Goal: Task Accomplishment & Management: Manage account settings

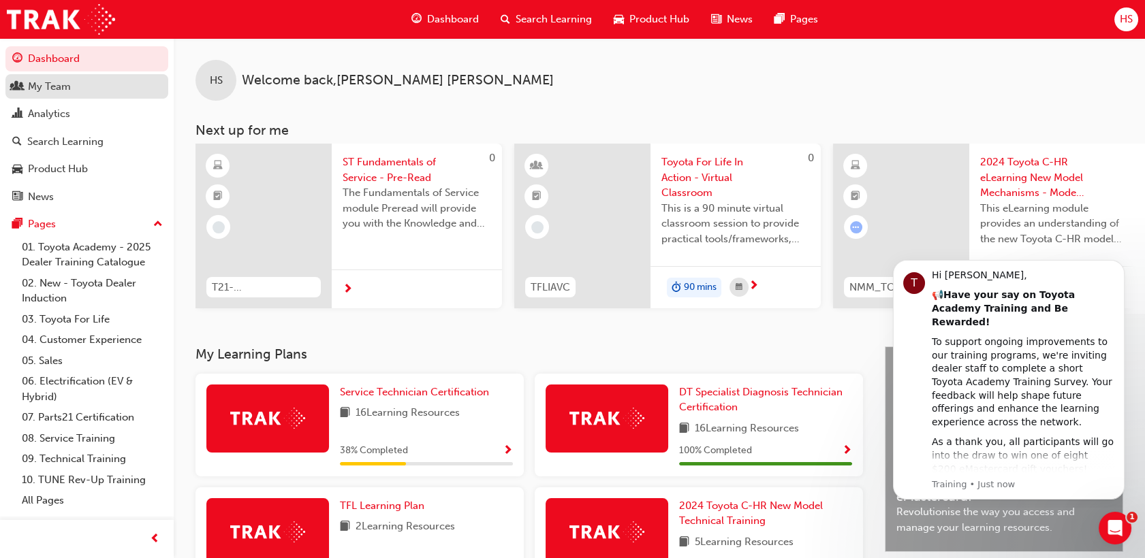
click at [85, 83] on div "My Team" at bounding box center [86, 86] width 149 height 17
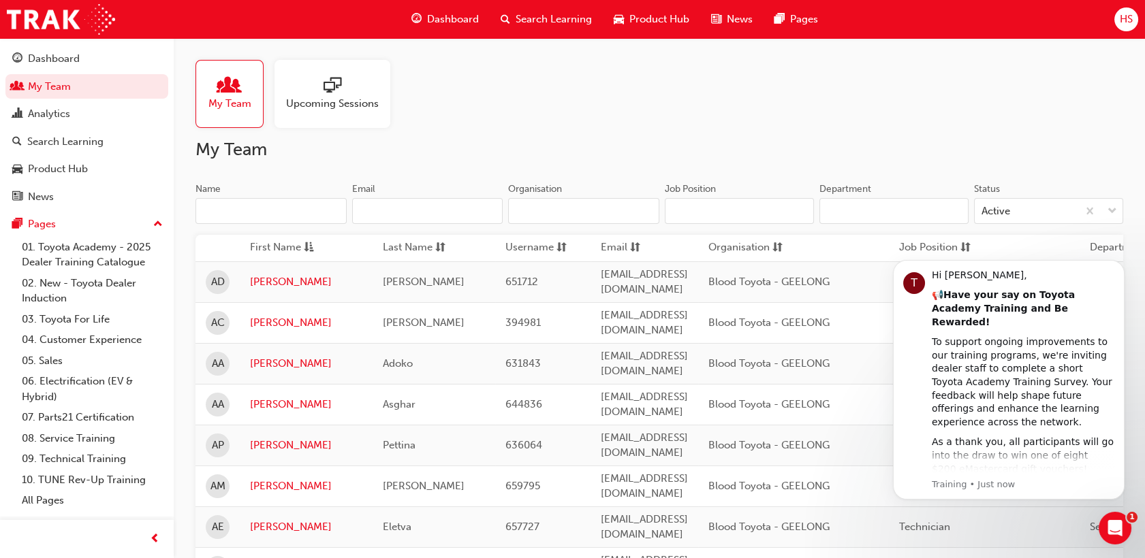
click at [376, 87] on div at bounding box center [332, 86] width 93 height 19
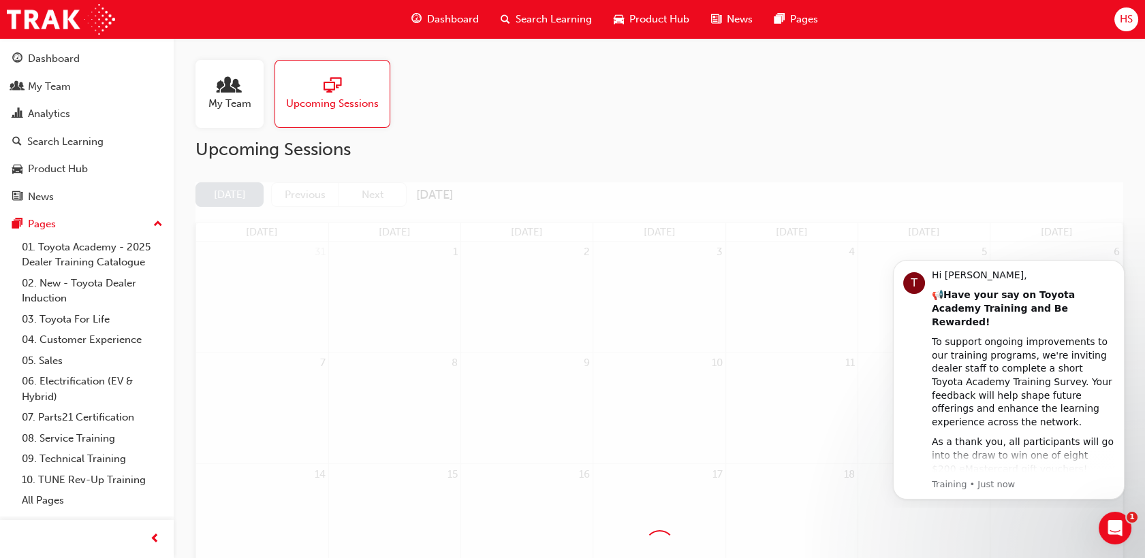
click at [242, 78] on div at bounding box center [229, 86] width 43 height 19
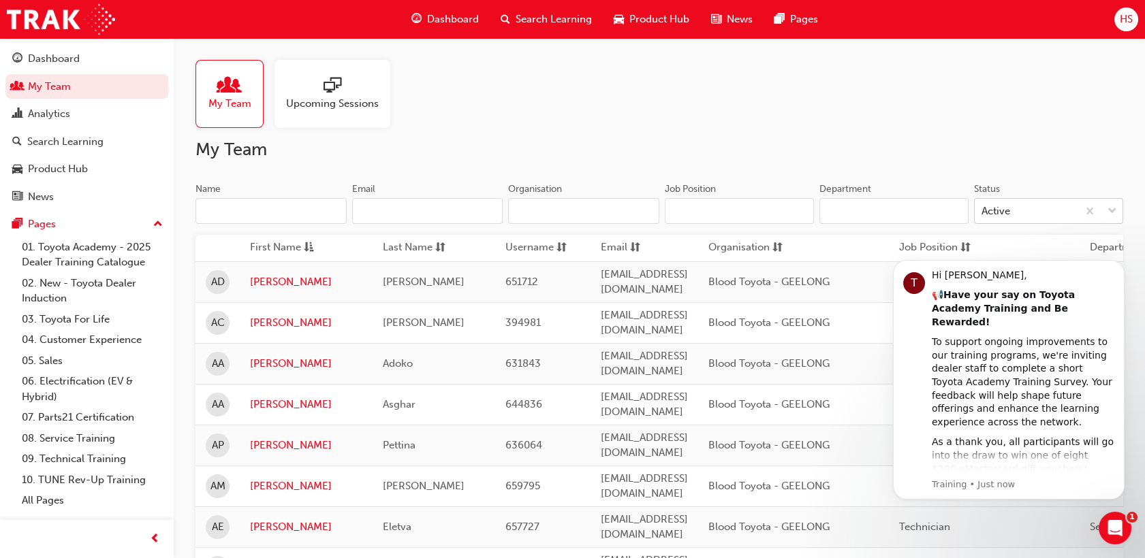
click at [1113, 211] on span "down-icon" at bounding box center [1112, 212] width 10 height 18
click at [983, 211] on input "Status Active" at bounding box center [981, 211] width 1 height 12
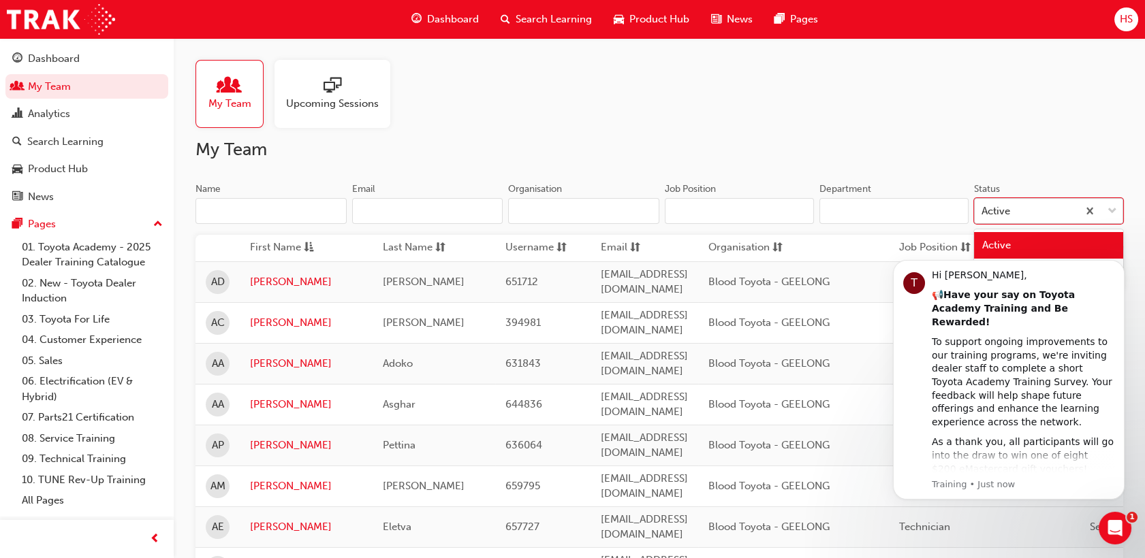
click at [1115, 210] on span "down-icon" at bounding box center [1112, 212] width 10 height 18
click at [983, 210] on input "Status option Active focused, 1 of 2. 2 results available. Use Up and Down to c…" at bounding box center [981, 211] width 1 height 12
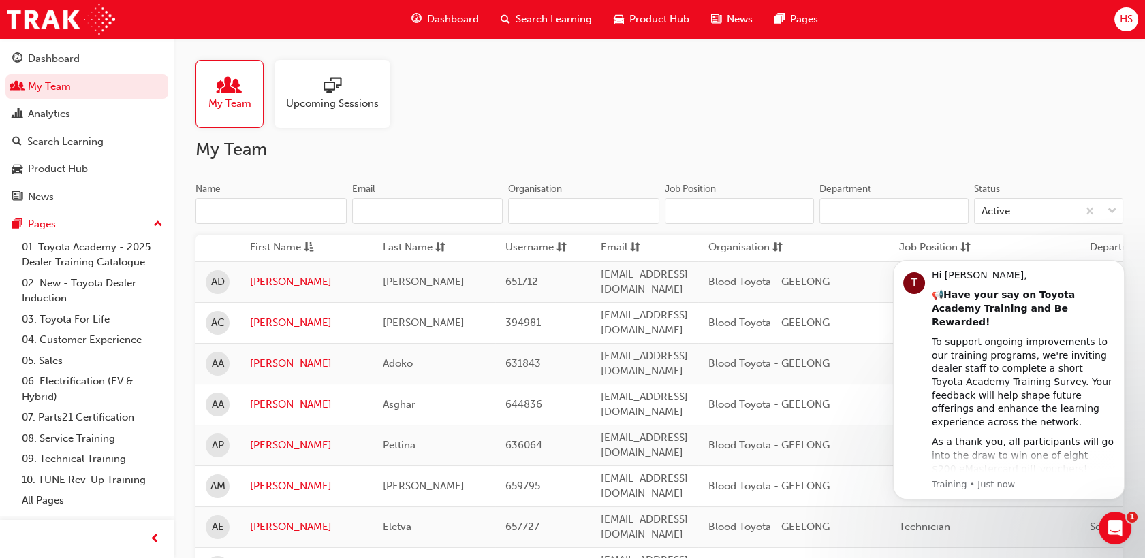
click at [899, 213] on input "Department" at bounding box center [893, 211] width 149 height 26
click at [1119, 264] on icon "Dismiss notification" at bounding box center [1119, 263] width 5 height 5
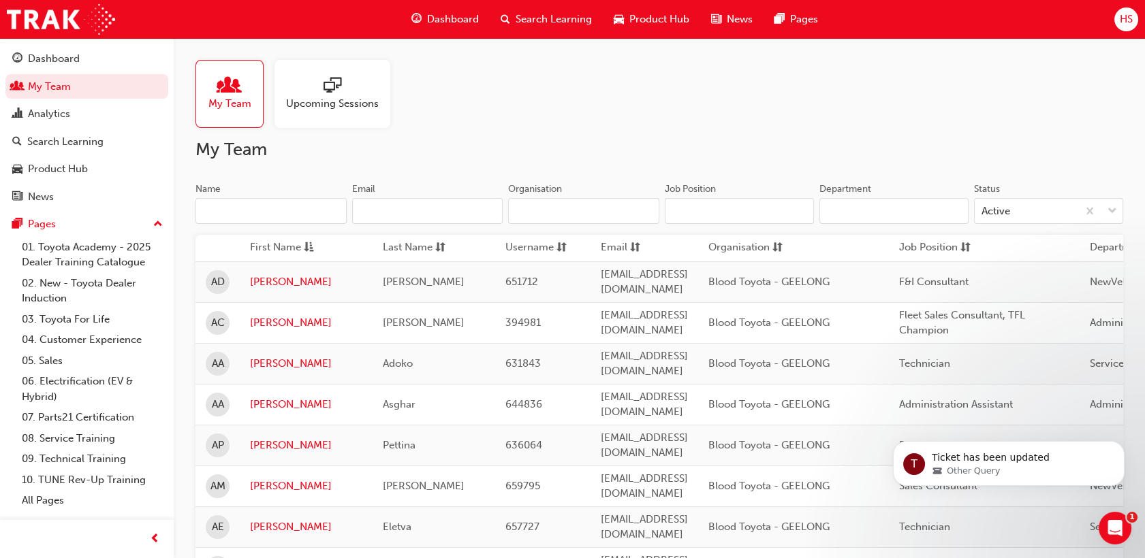
click at [870, 210] on input "Department" at bounding box center [893, 211] width 149 height 26
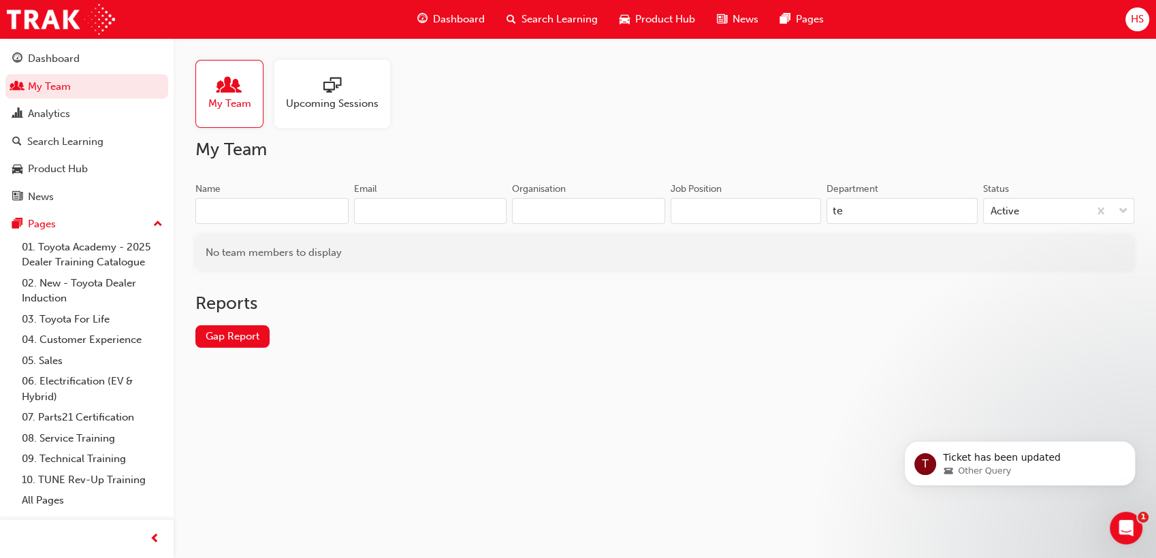
type input "t"
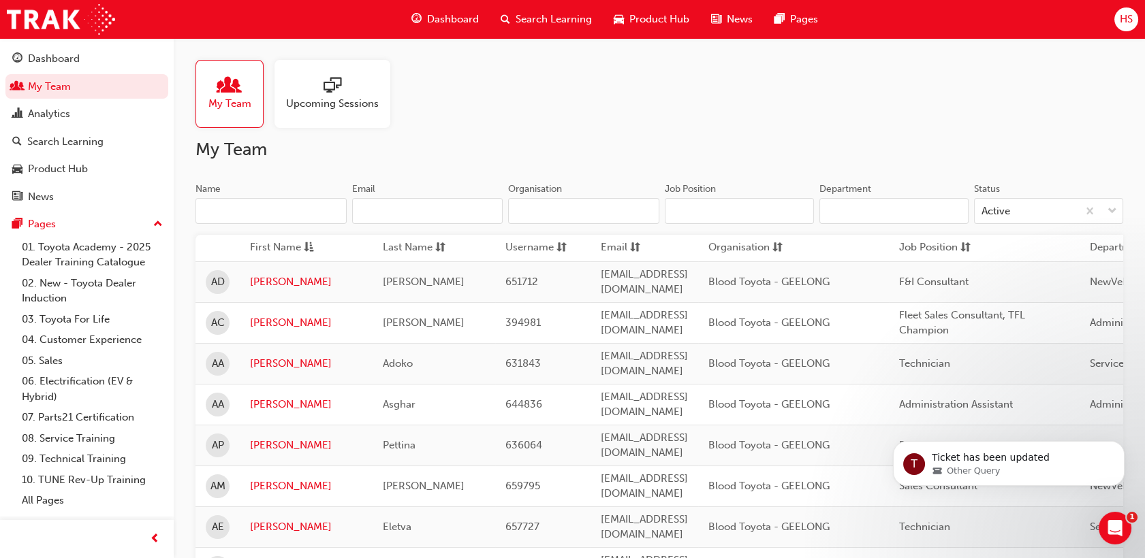
click at [744, 218] on input "Job Position" at bounding box center [739, 211] width 149 height 26
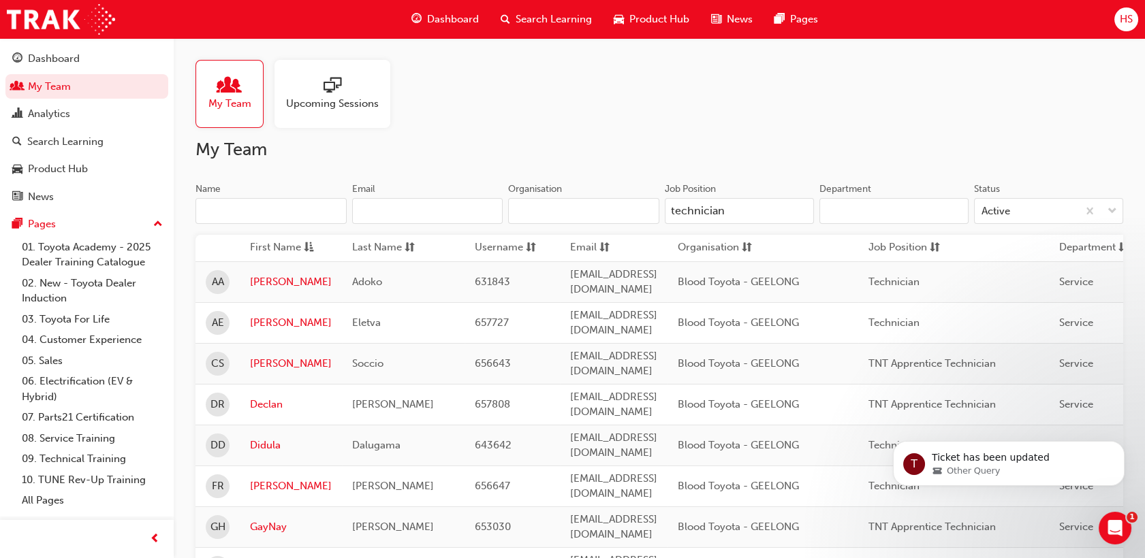
type input "technician"
click at [316, 159] on h2 "My Team" at bounding box center [658, 150] width 927 height 22
click at [69, 116] on div "Analytics" at bounding box center [49, 114] width 42 height 16
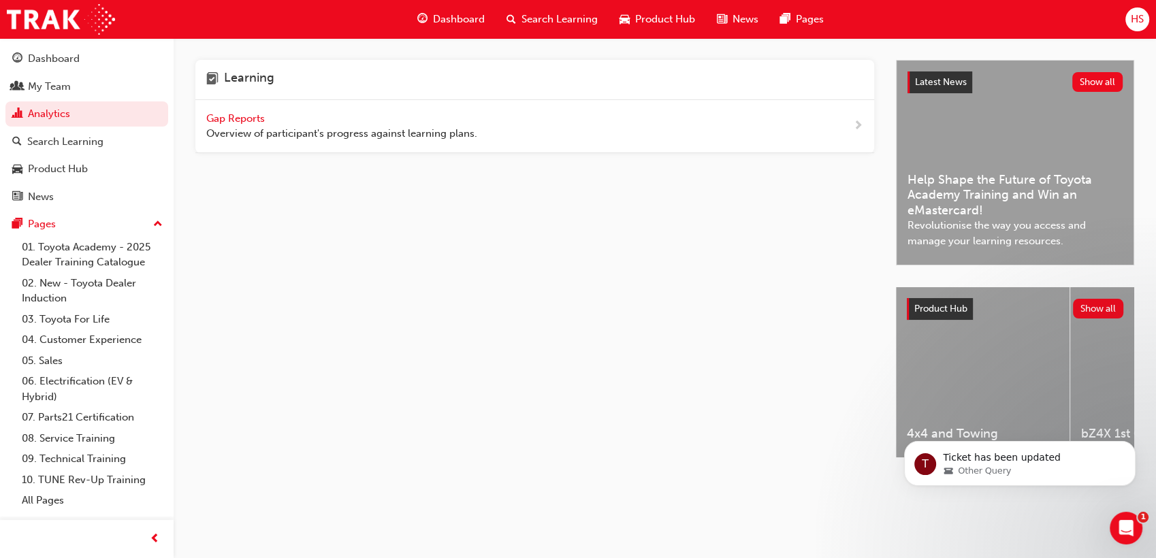
click at [250, 118] on span "Gap Reports" at bounding box center [236, 118] width 61 height 12
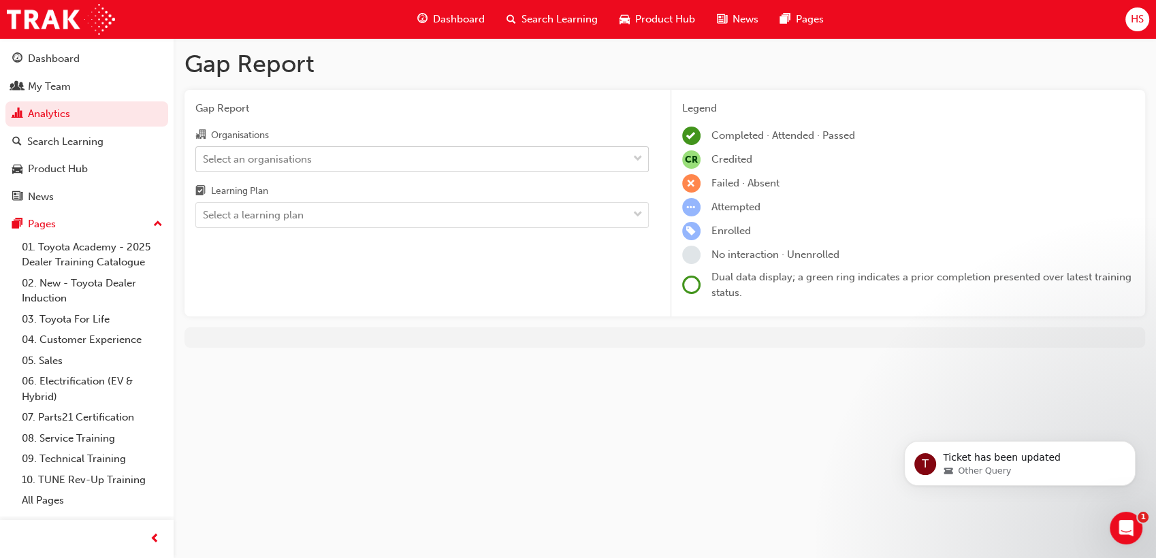
click at [475, 152] on div "Select an organisations" at bounding box center [412, 159] width 432 height 24
click at [204, 153] on input "Organisations Select an organisations" at bounding box center [203, 159] width 1 height 12
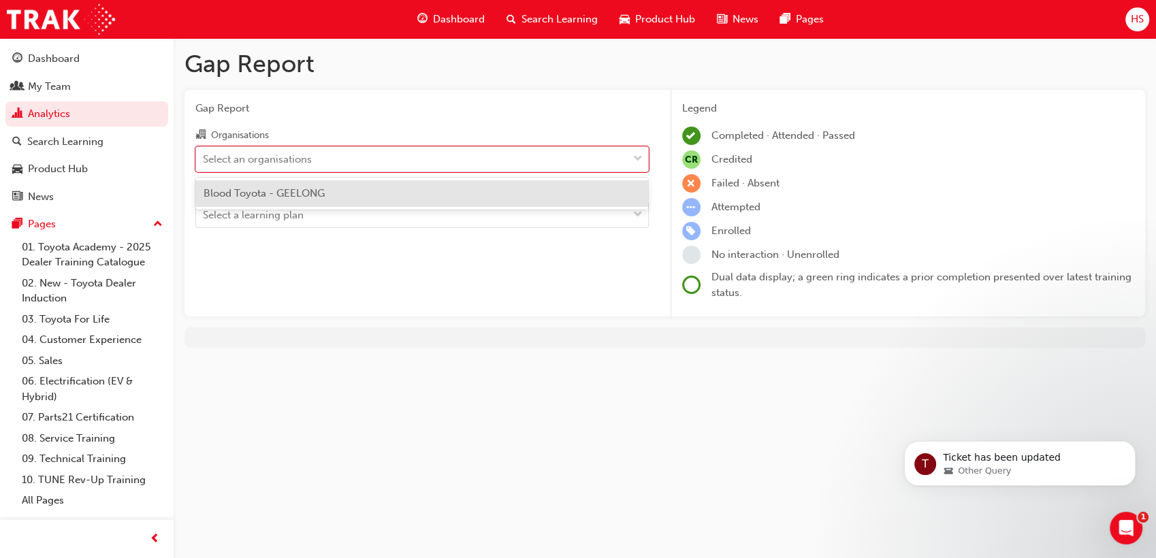
click at [377, 193] on div "Blood Toyota - GEELONG" at bounding box center [421, 193] width 453 height 27
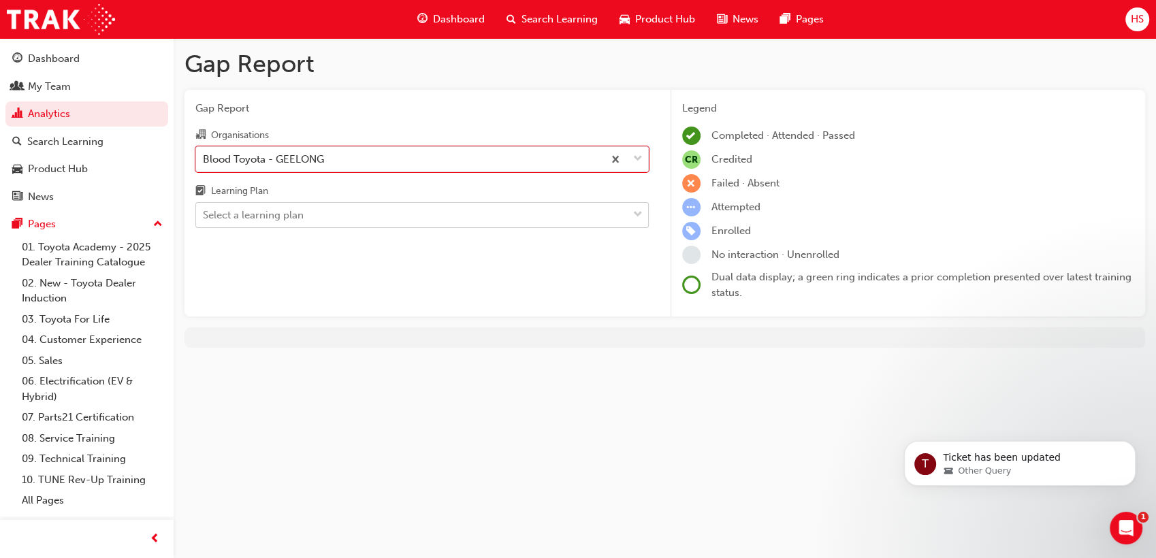
click at [380, 211] on div "Select a learning plan" at bounding box center [412, 216] width 432 height 24
click at [204, 211] on input "Learning Plan Select a learning plan" at bounding box center [203, 215] width 1 height 12
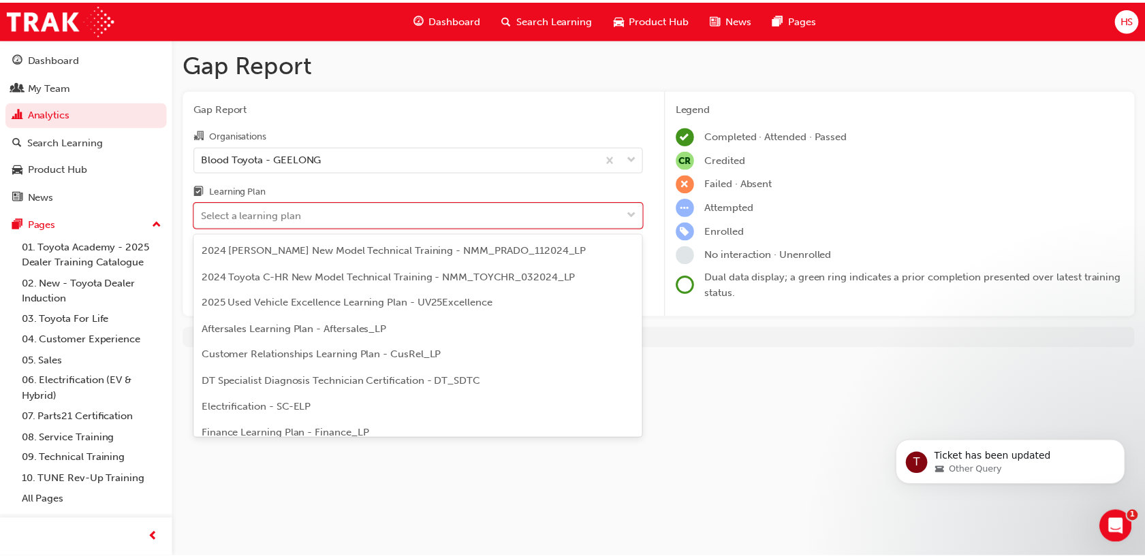
scroll to position [76, 0]
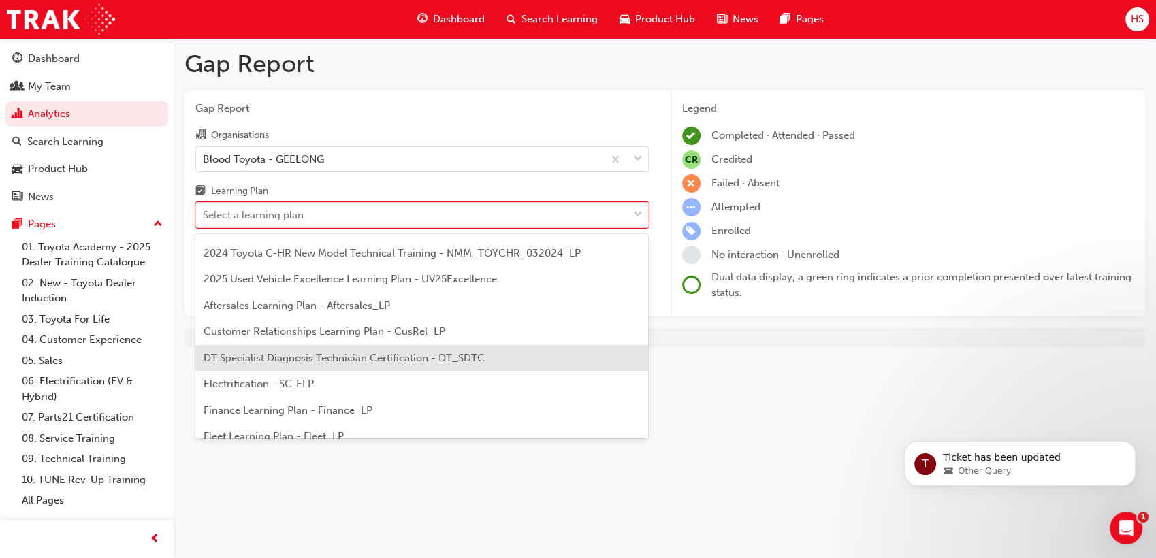
click at [347, 363] on span "DT Specialist Diagnosis Technician Certification - DT_SDTC" at bounding box center [344, 358] width 281 height 12
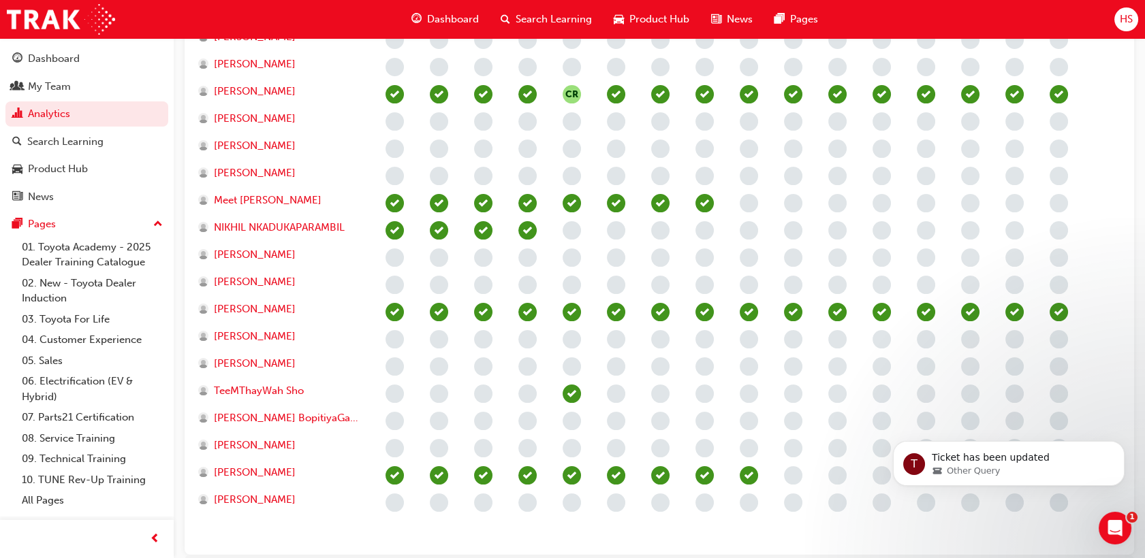
scroll to position [0, 2]
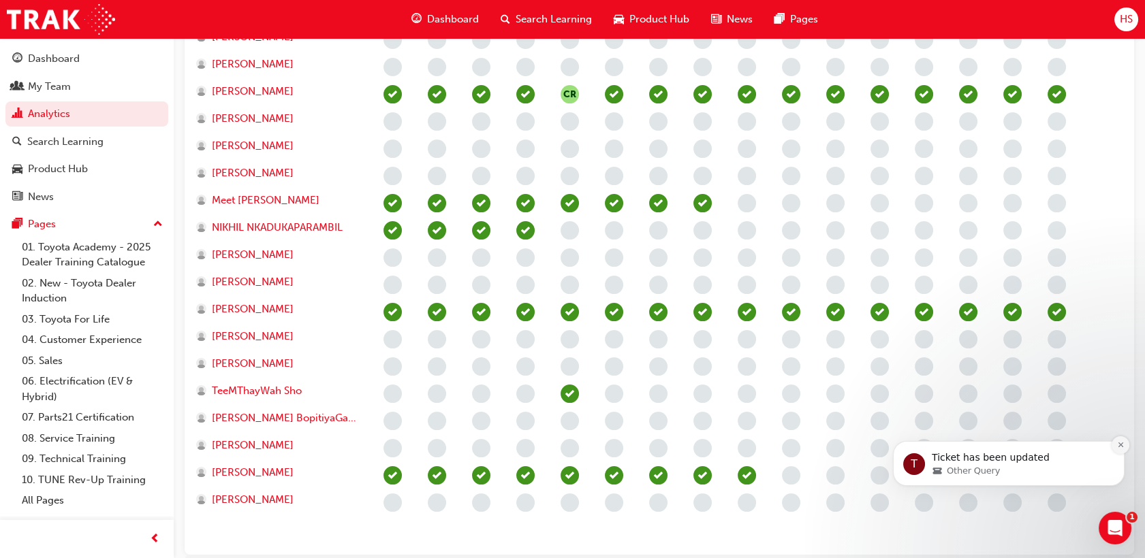
click at [1121, 446] on icon "Dismiss notification" at bounding box center [1119, 445] width 5 height 5
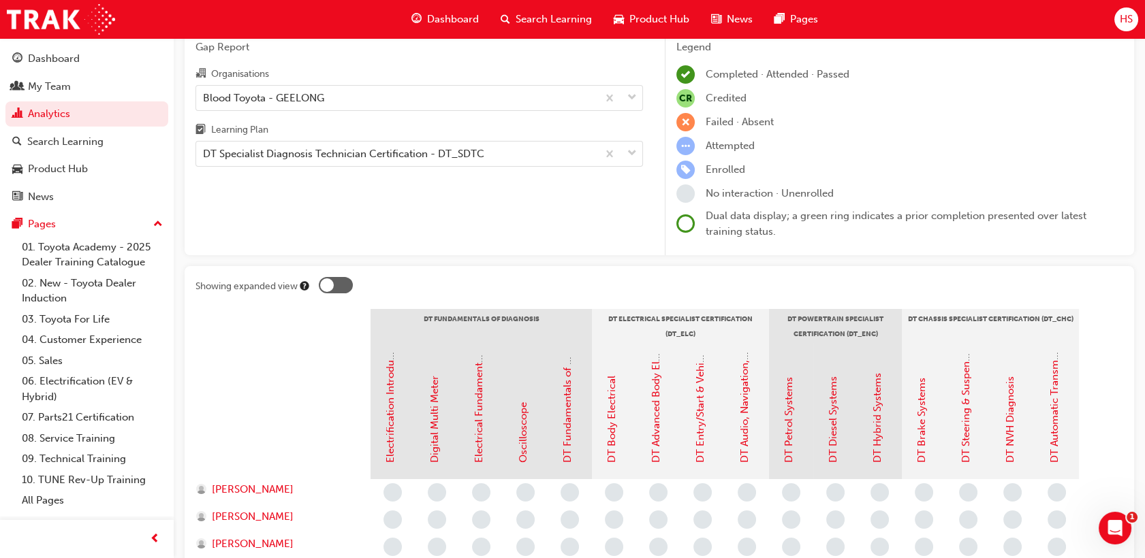
scroll to position [0, 0]
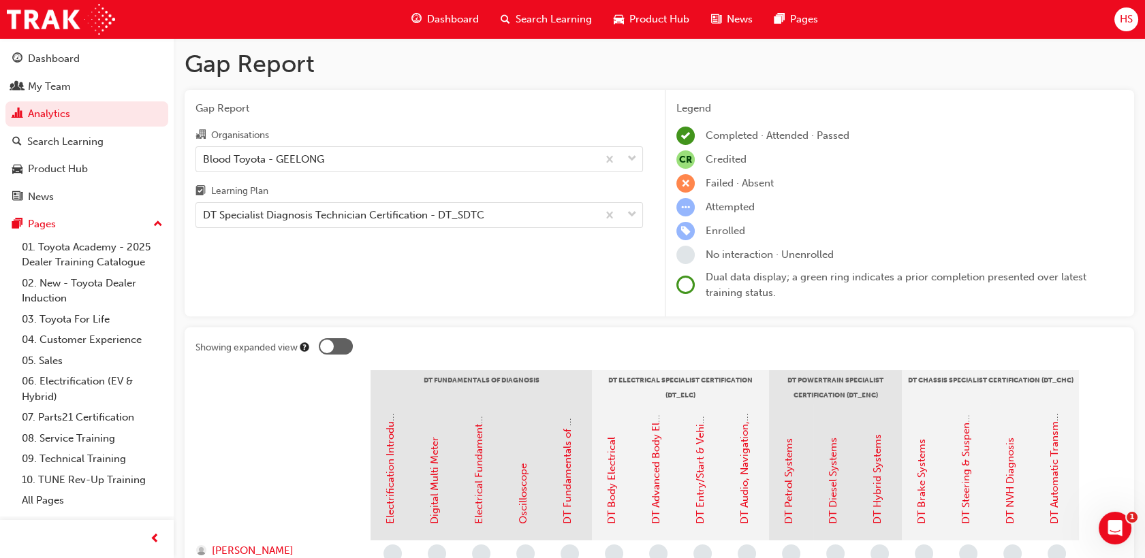
click at [539, 13] on span "Search Learning" at bounding box center [553, 20] width 76 height 16
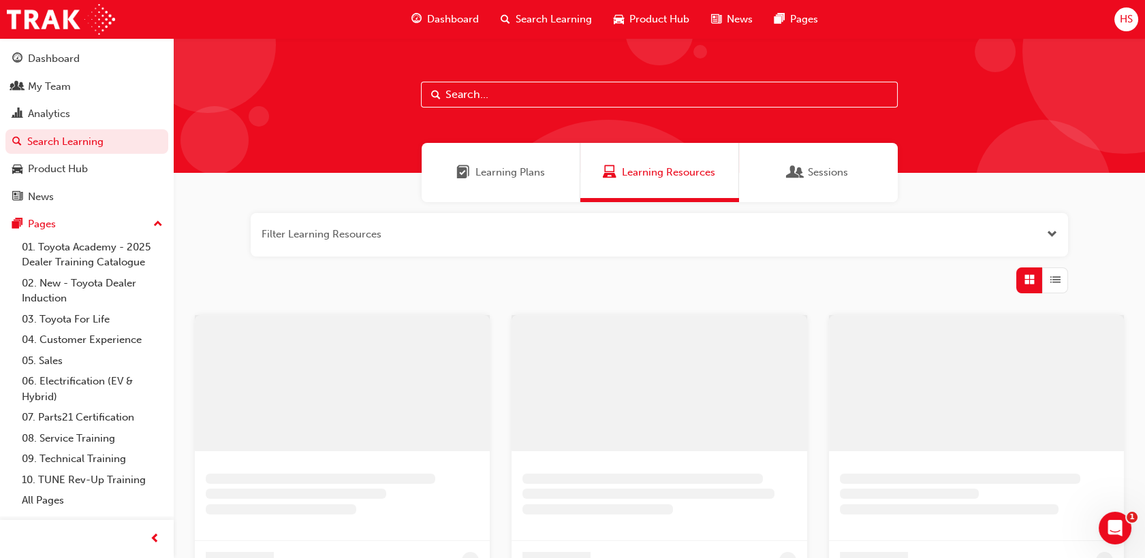
click at [477, 99] on input "text" at bounding box center [659, 95] width 477 height 26
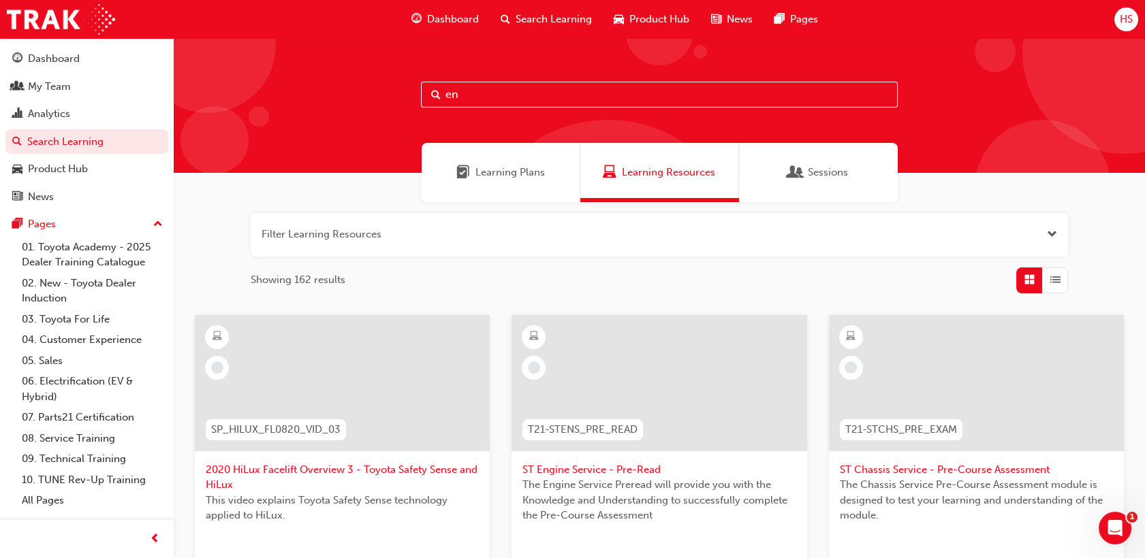
type input "e"
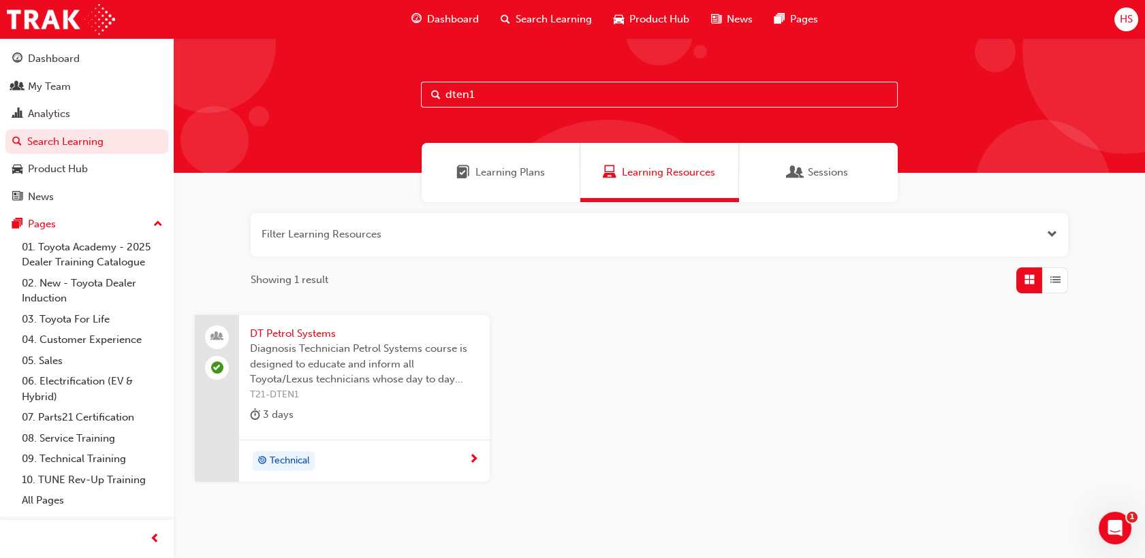
type input "dten1"
click at [801, 165] on span "Sessions" at bounding box center [795, 173] width 14 height 16
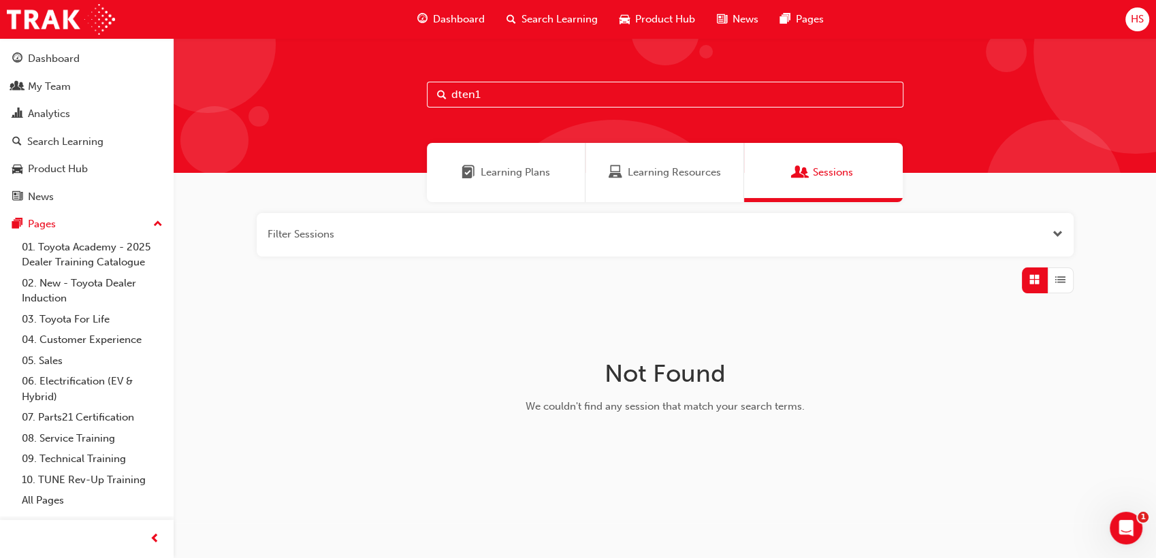
click at [541, 89] on input "dten1" at bounding box center [665, 95] width 477 height 26
click at [644, 174] on span "Learning Resources" at bounding box center [674, 173] width 93 height 16
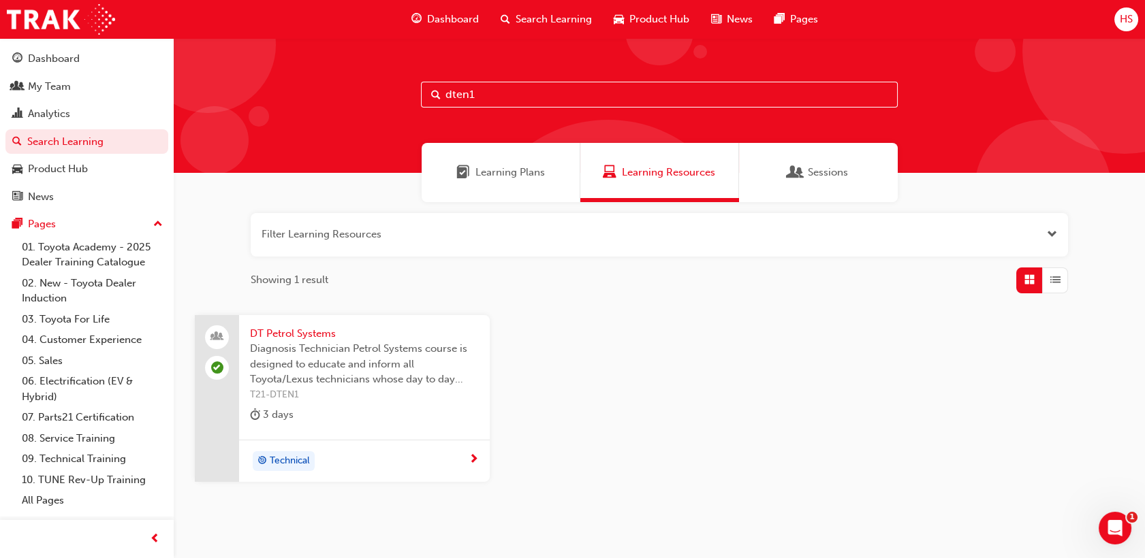
click at [322, 347] on span "Diagnosis Technician Petrol Systems course is designed to educate and inform al…" at bounding box center [364, 364] width 229 height 46
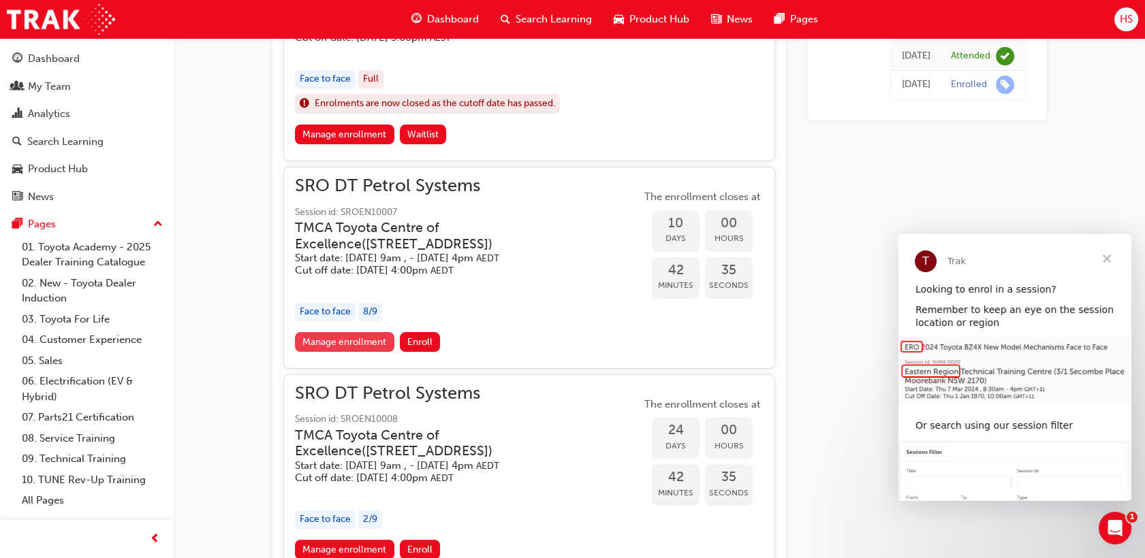
click at [367, 352] on link "Manage enrollment" at bounding box center [344, 342] width 99 height 20
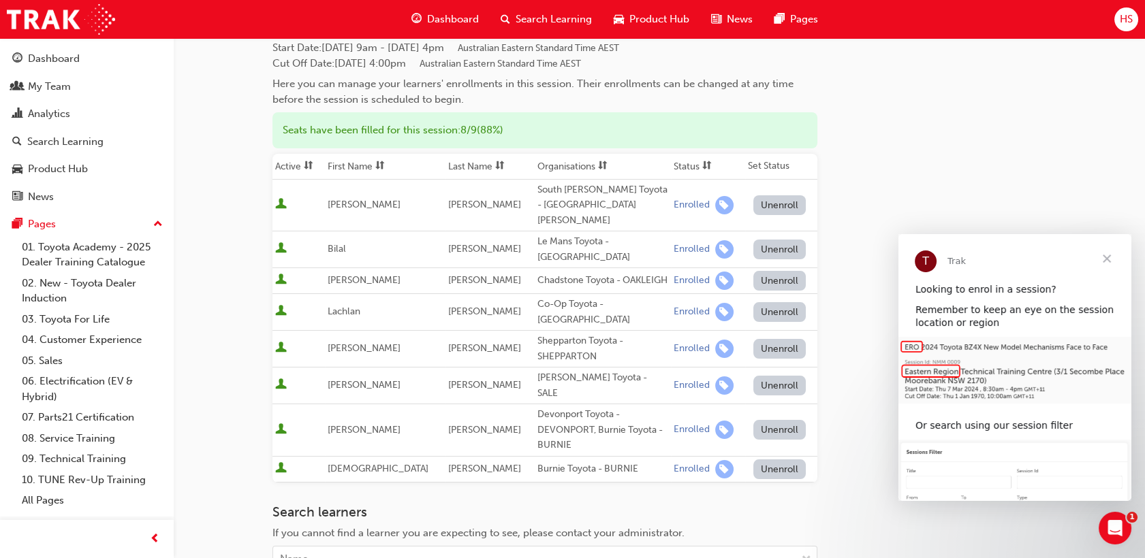
scroll to position [151, 0]
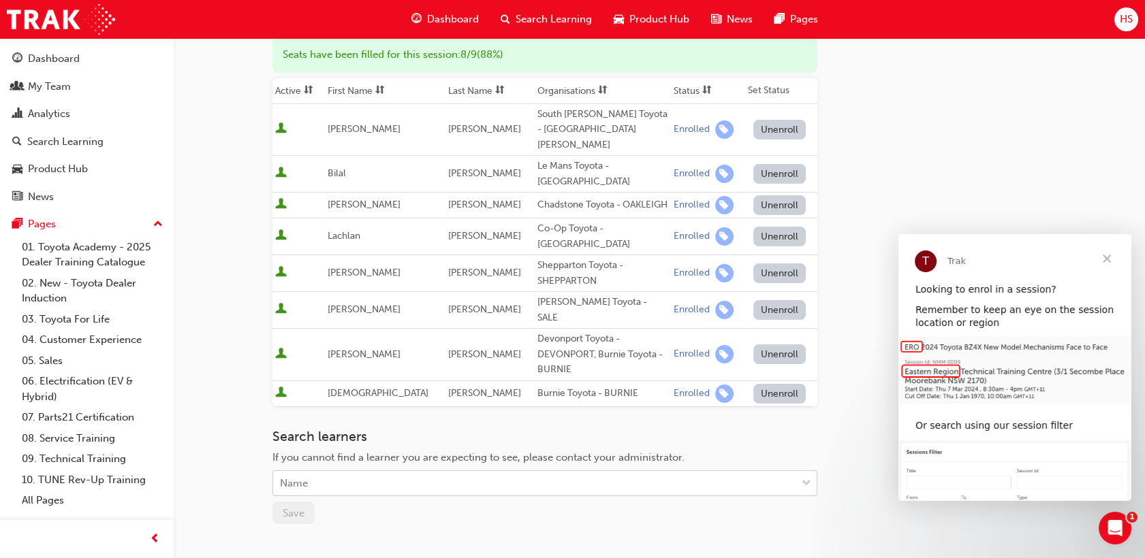
click at [389, 472] on div "Name" at bounding box center [534, 484] width 523 height 24
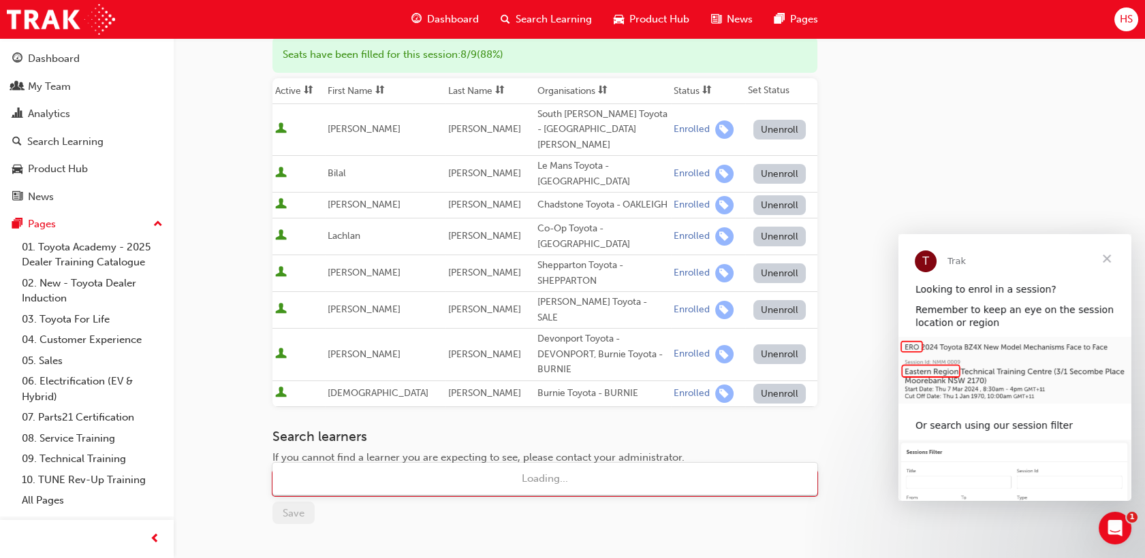
type input "mat"
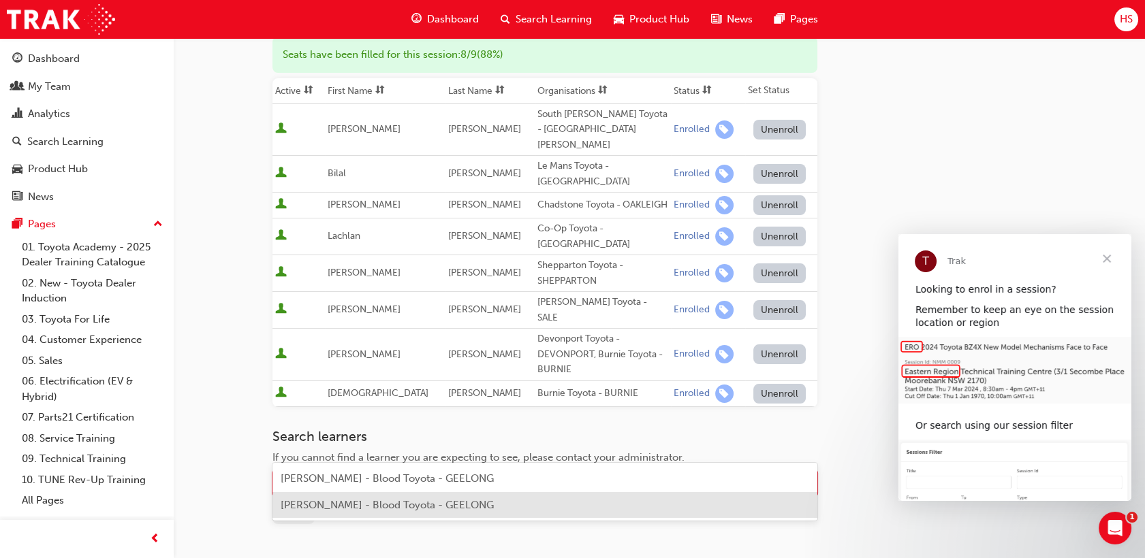
click at [376, 506] on span "[PERSON_NAME] - Blood Toyota - GEELONG" at bounding box center [387, 505] width 213 height 12
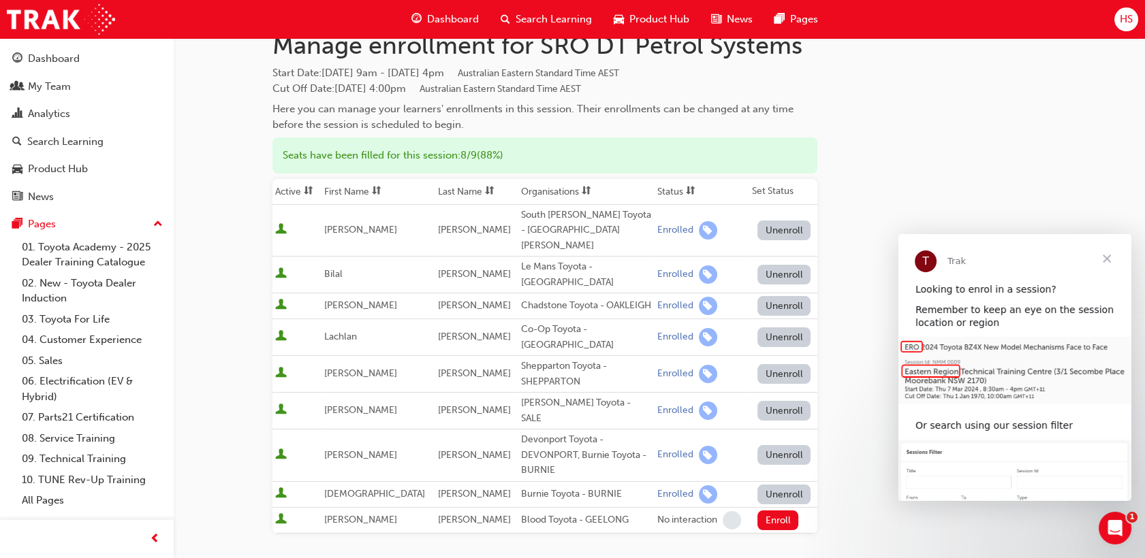
scroll to position [76, 0]
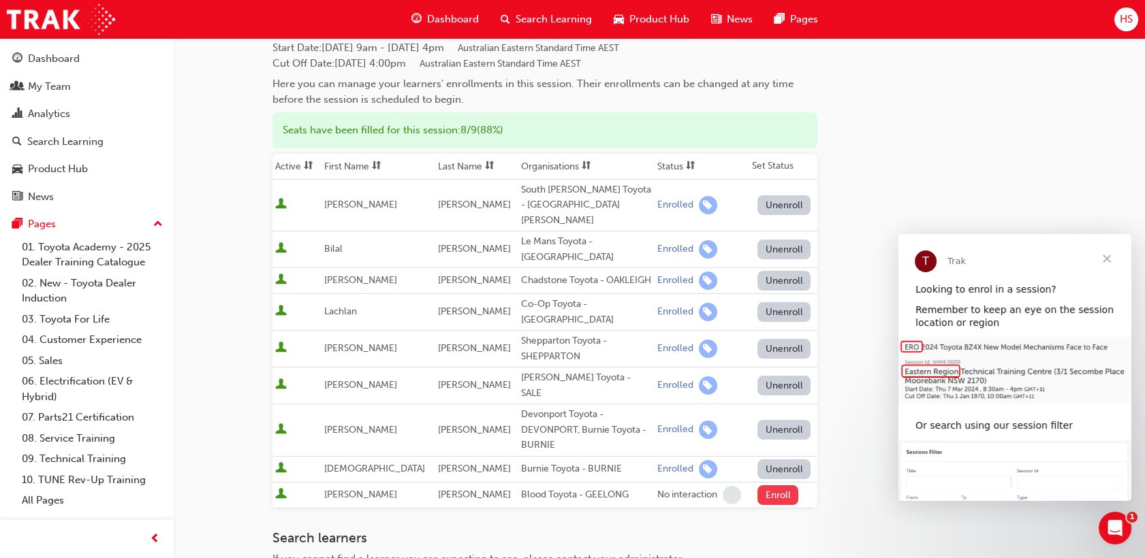
click at [768, 485] on button "Enroll" at bounding box center [777, 495] width 41 height 20
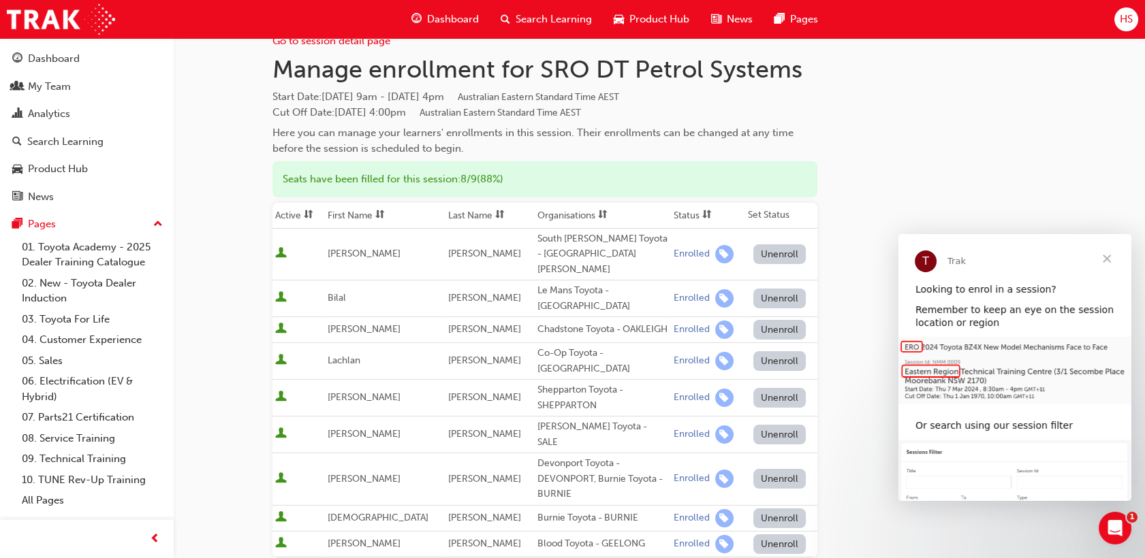
scroll to position [0, 0]
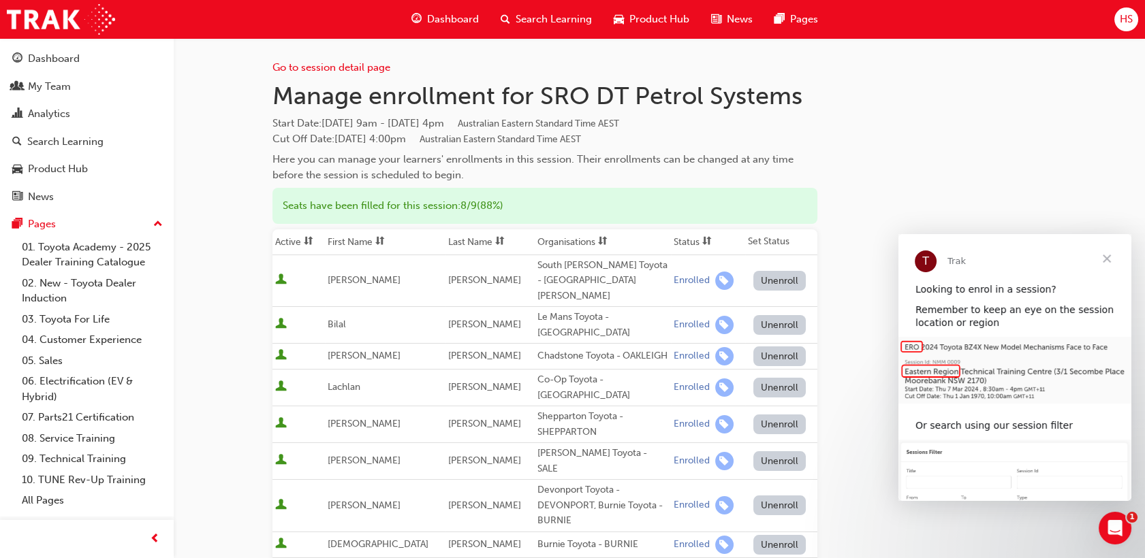
click at [549, 23] on span "Search Learning" at bounding box center [553, 20] width 76 height 16
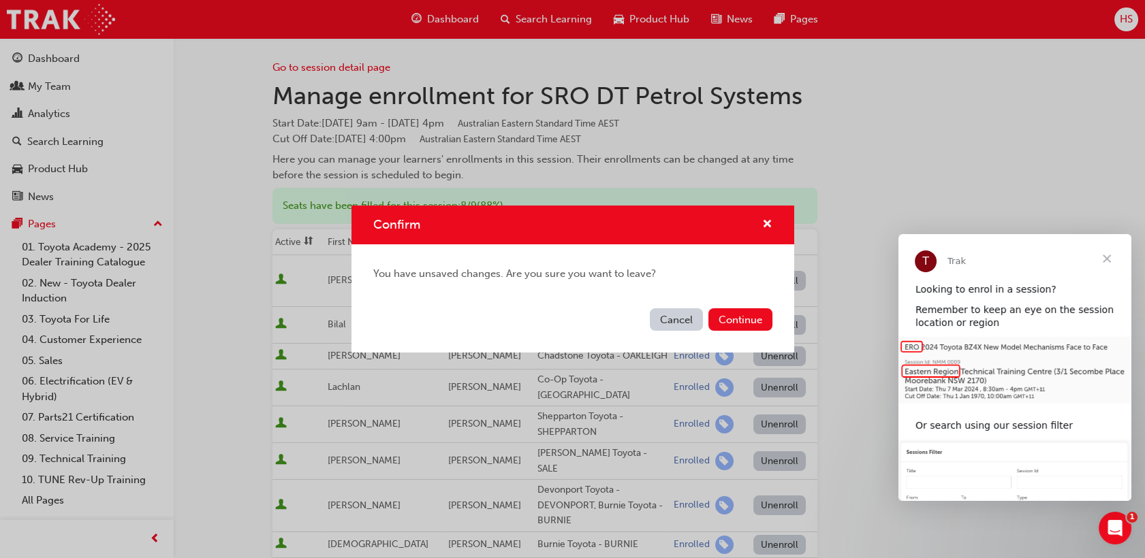
click at [664, 318] on button "Cancel" at bounding box center [676, 319] width 53 height 22
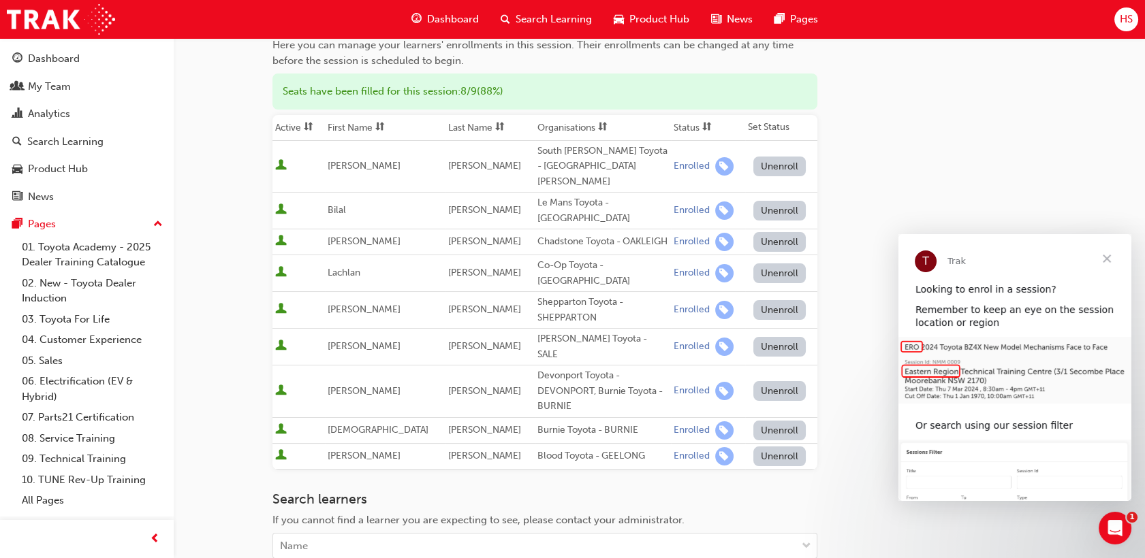
scroll to position [343, 0]
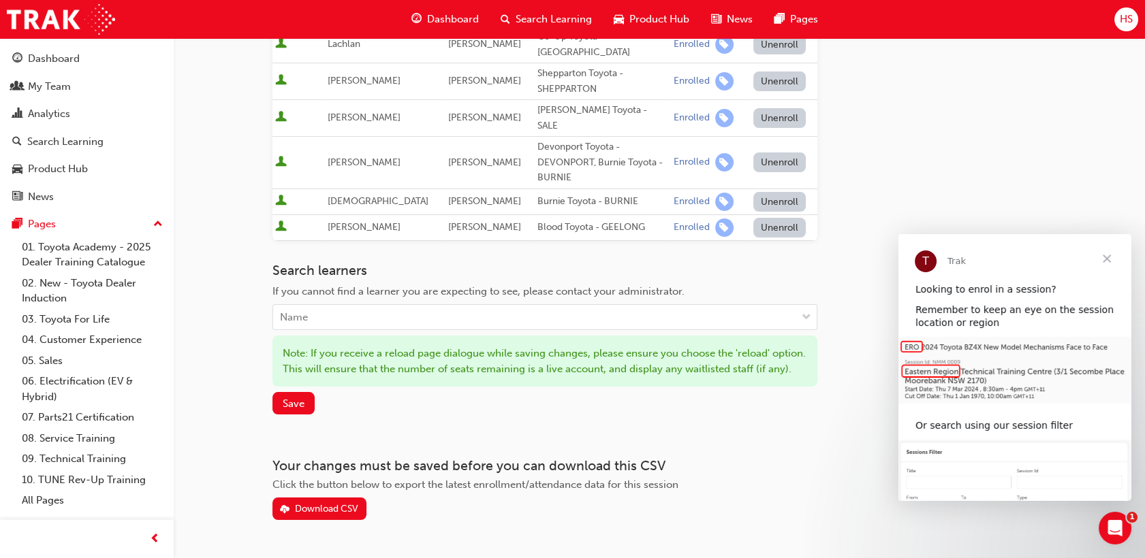
click at [291, 379] on div "Go to session detail page Manage enrollment for SRO DT Petrol Systems Start Dat…" at bounding box center [544, 107] width 545 height 825
click at [291, 398] on span "Save" at bounding box center [294, 404] width 22 height 12
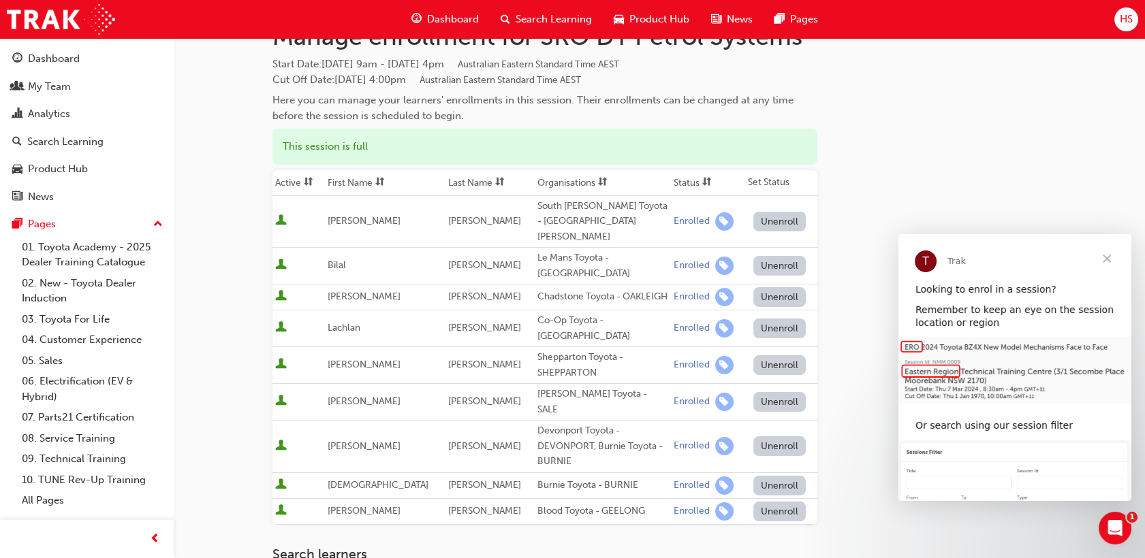
scroll to position [0, 0]
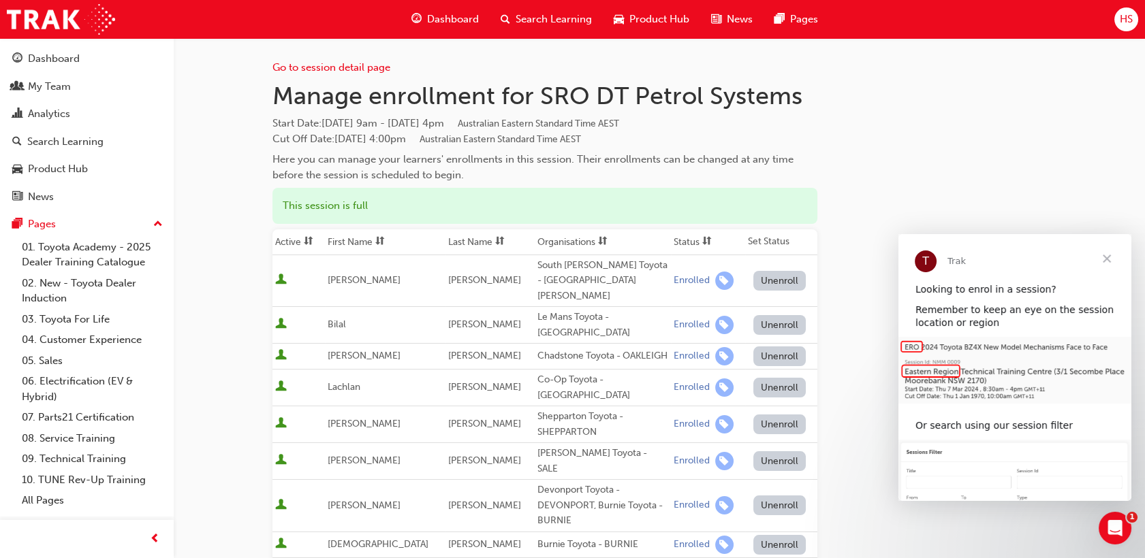
click at [526, 20] on span "Search Learning" at bounding box center [553, 20] width 76 height 16
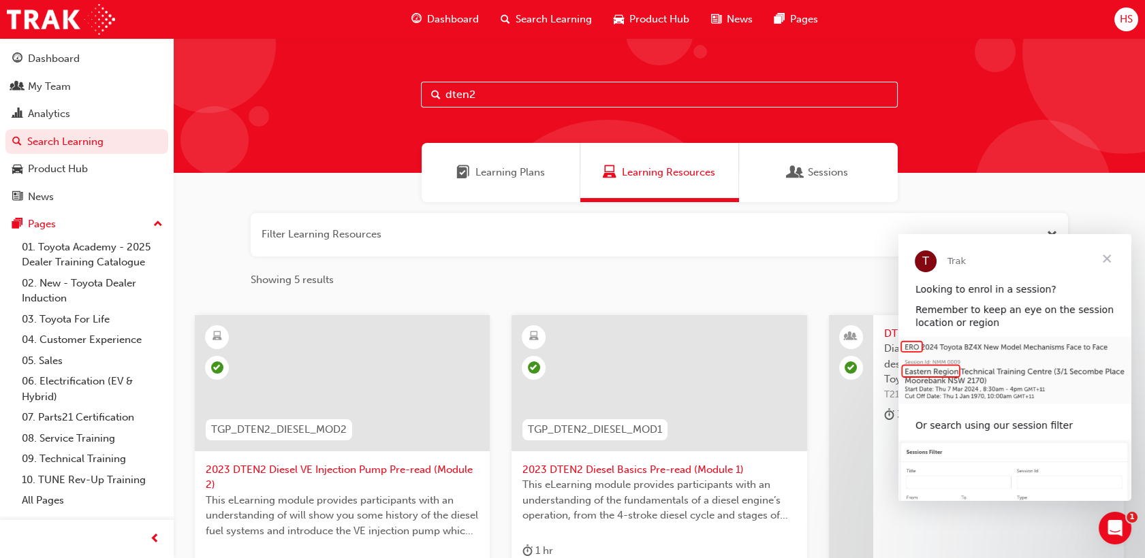
click at [826, 180] on span "Sessions" at bounding box center [828, 173] width 40 height 16
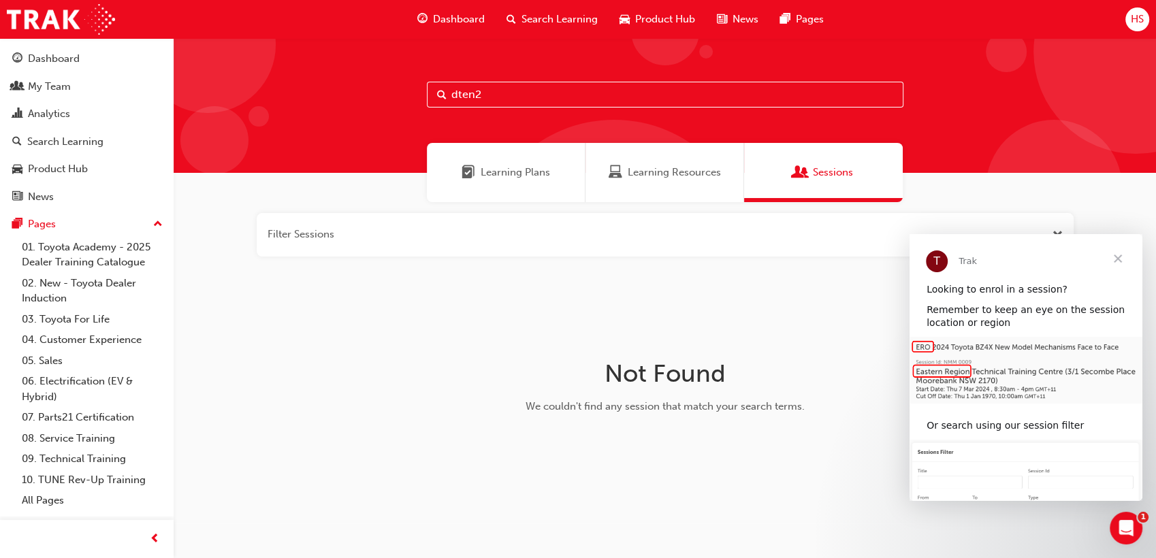
click at [464, 180] on span "Learning Plans" at bounding box center [469, 173] width 14 height 16
click at [670, 179] on span "Learning Resources" at bounding box center [674, 173] width 93 height 16
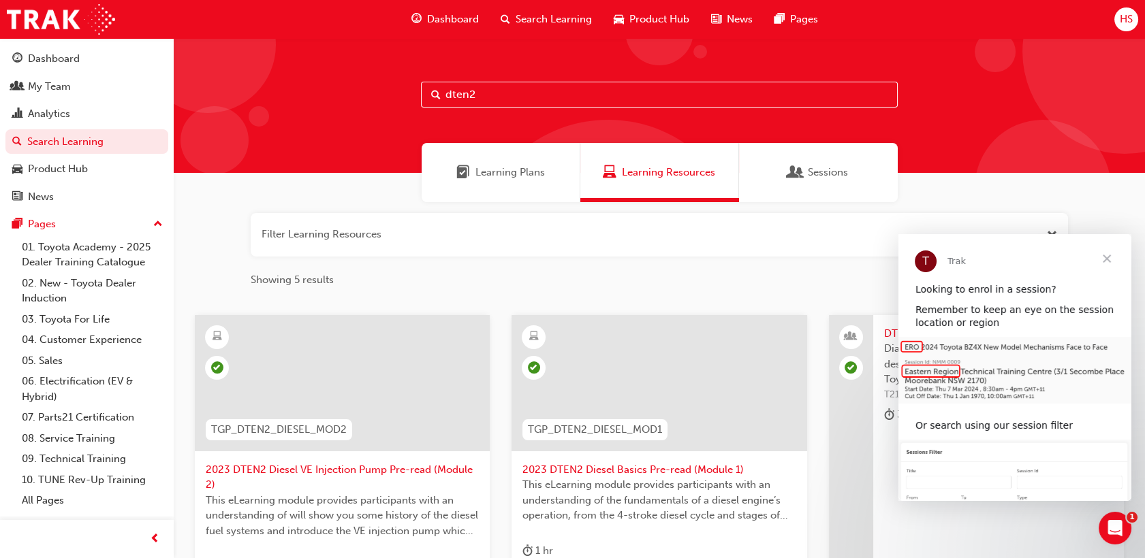
drag, startPoint x: 531, startPoint y: 97, endPoint x: 247, endPoint y: 97, distance: 283.9
click at [250, 97] on div "dten2" at bounding box center [659, 105] width 971 height 135
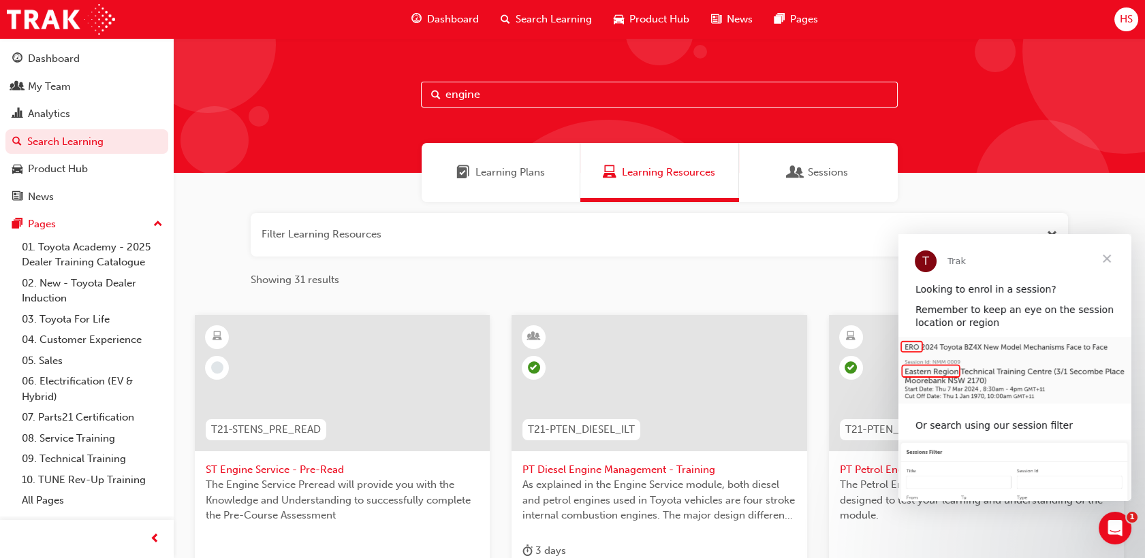
click at [791, 172] on span "Sessions" at bounding box center [795, 173] width 14 height 16
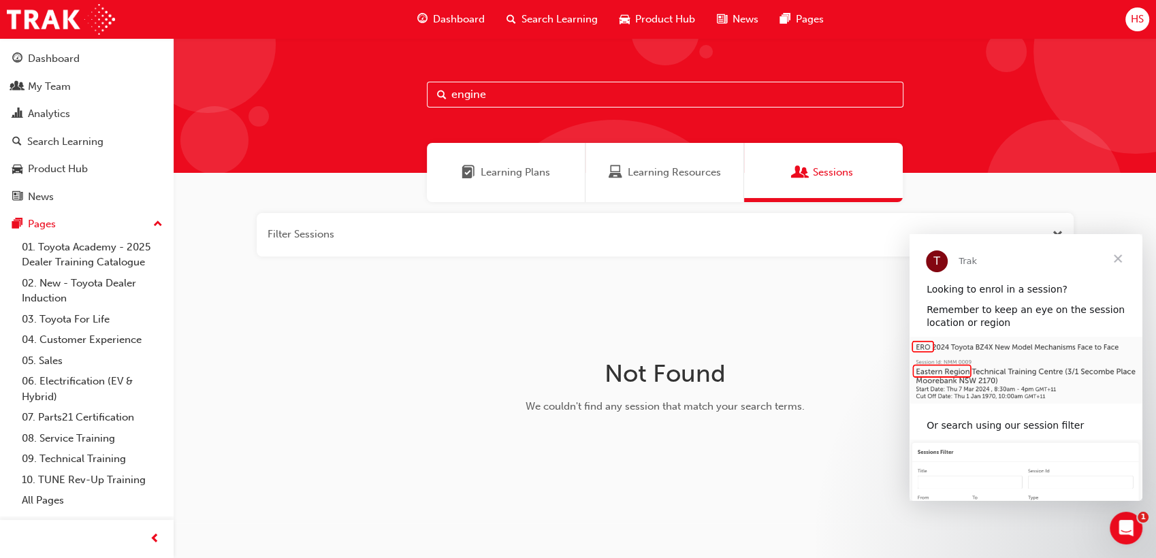
click at [493, 178] on span "Learning Plans" at bounding box center [515, 173] width 69 height 16
click at [688, 179] on span "Learning Resources" at bounding box center [674, 173] width 93 height 16
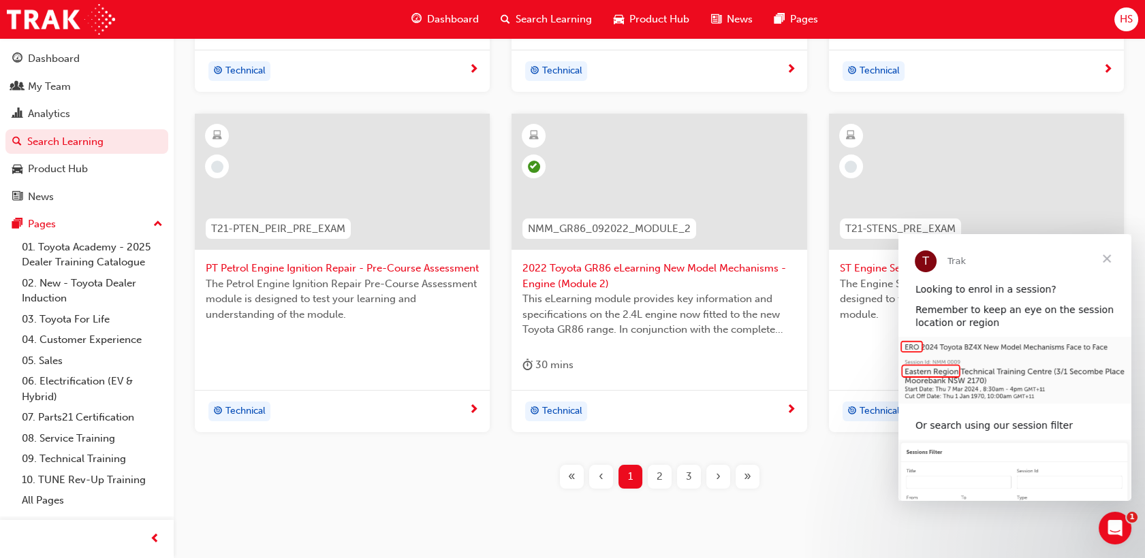
scroll to position [529, 0]
click at [1103, 259] on span "Close" at bounding box center [1106, 258] width 49 height 49
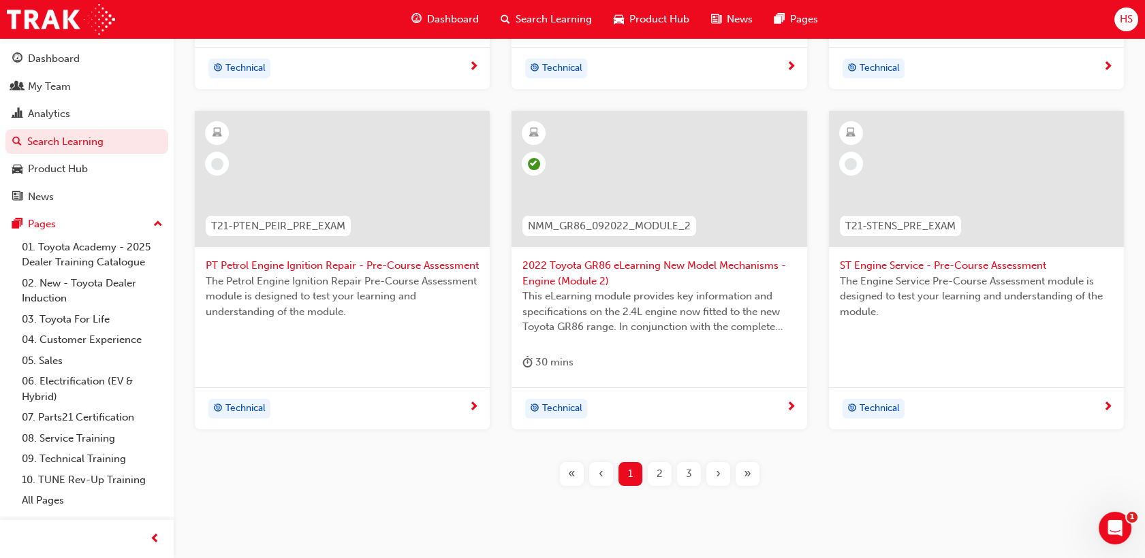
click at [664, 472] on div "2" at bounding box center [660, 474] width 24 height 24
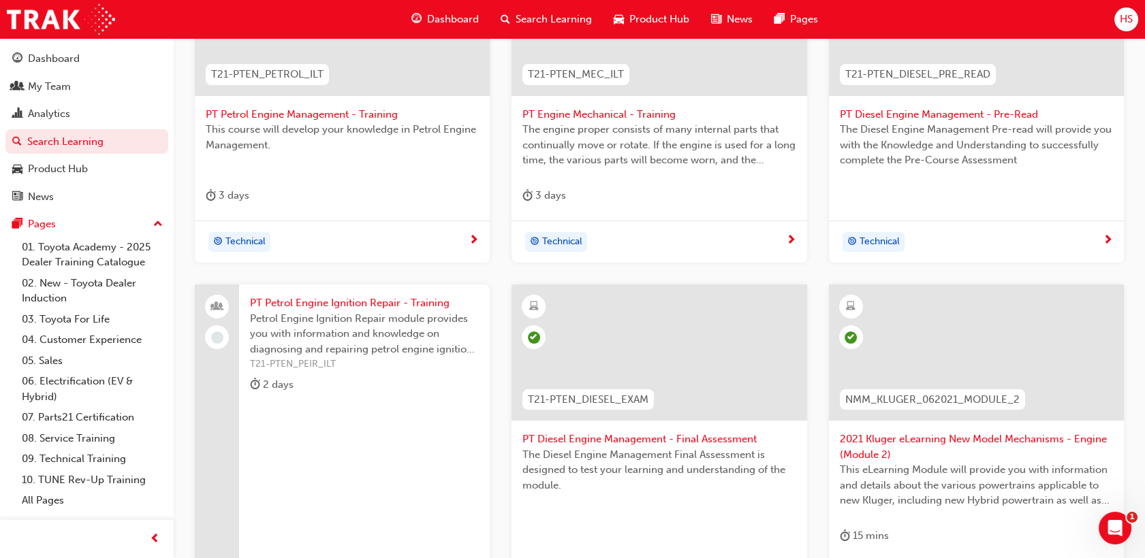
scroll to position [529, 0]
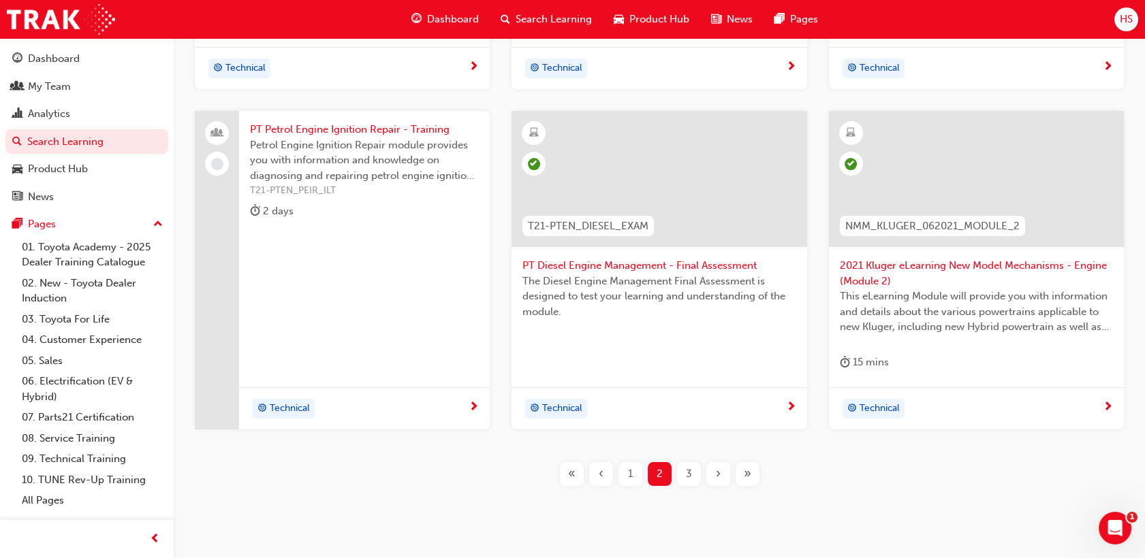
click at [690, 468] on span "3" at bounding box center [689, 474] width 6 height 16
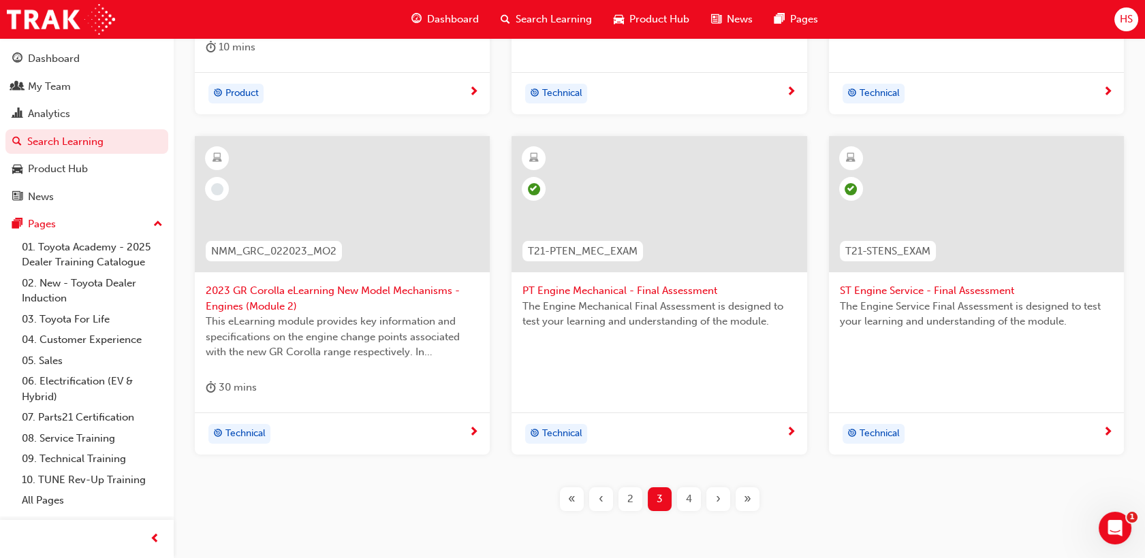
scroll to position [529, 0]
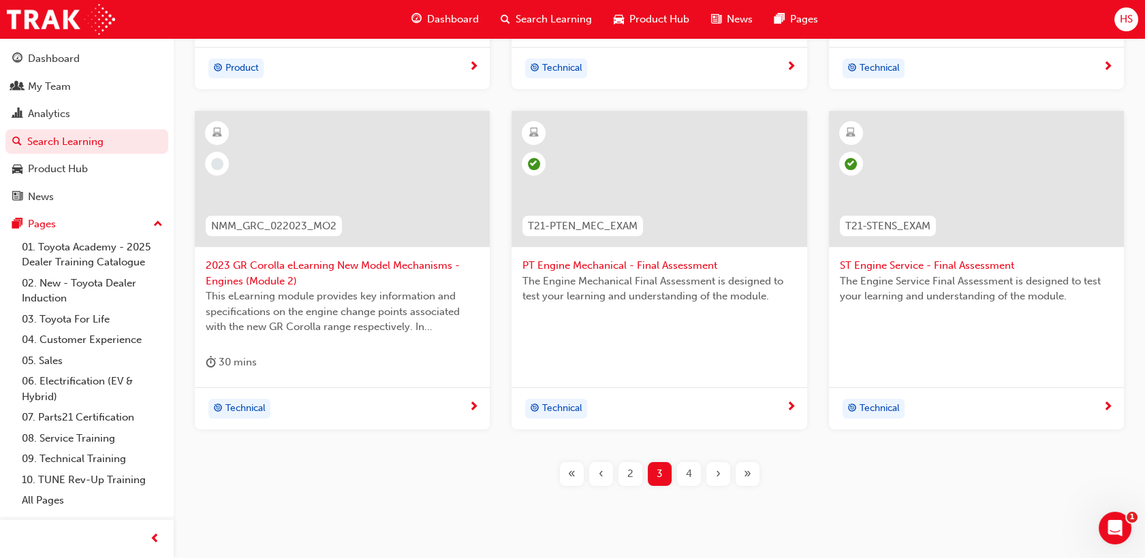
click at [697, 470] on div "4" at bounding box center [689, 474] width 24 height 24
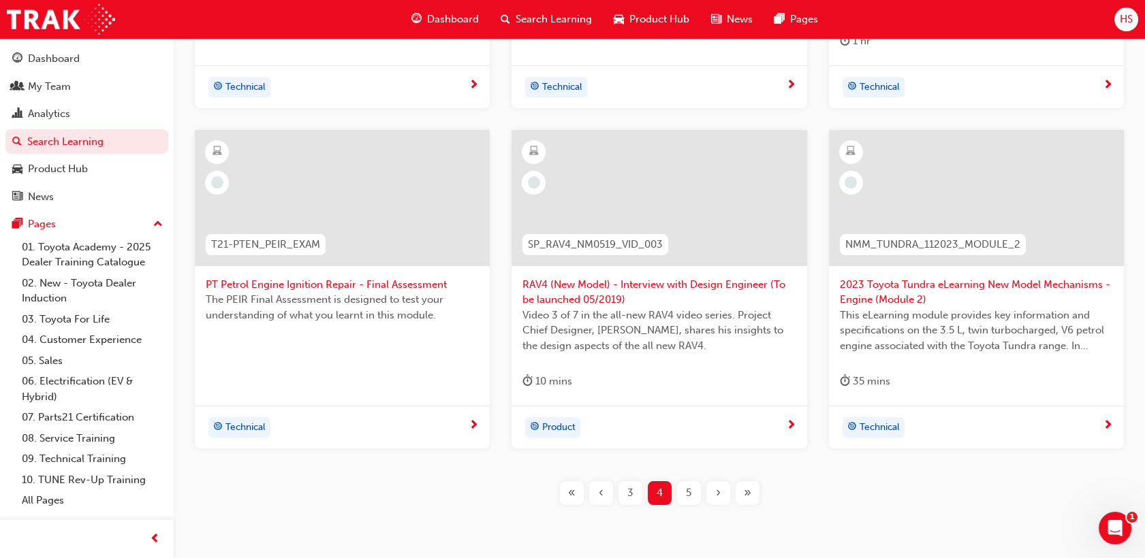
scroll to position [529, 0]
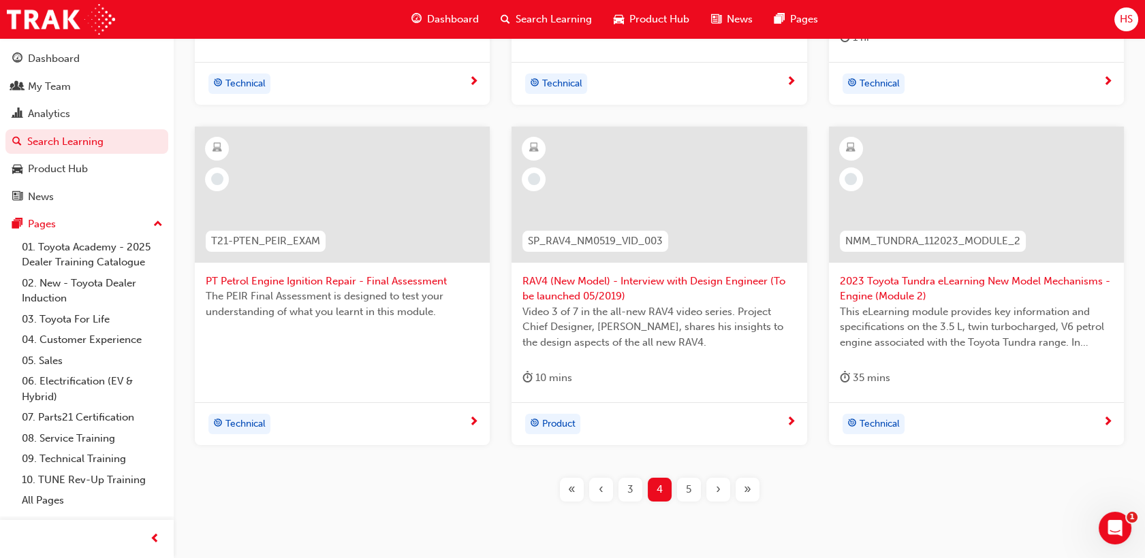
click at [684, 478] on div "5" at bounding box center [689, 490] width 24 height 24
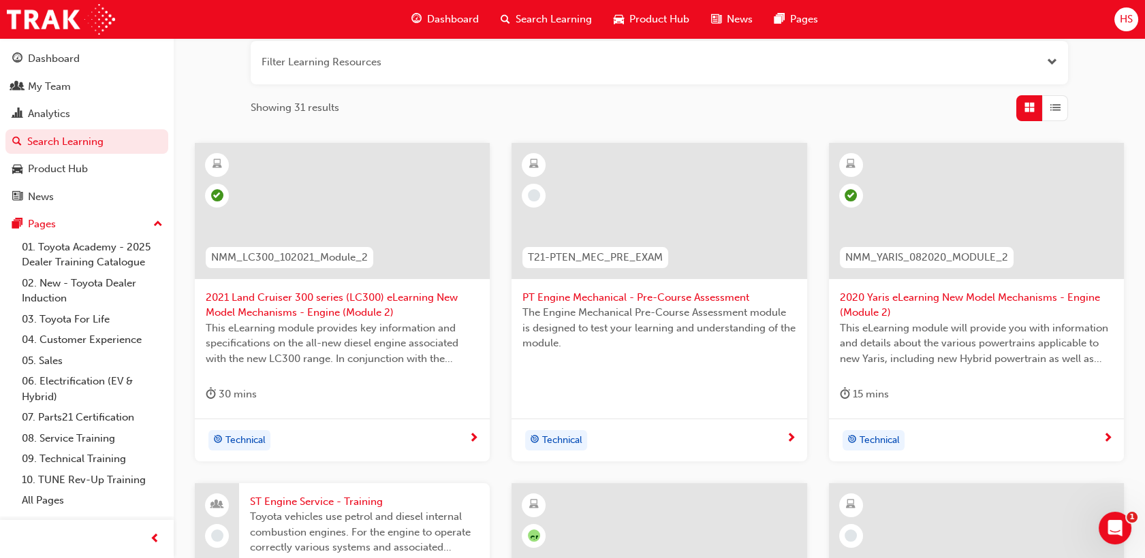
scroll to position [151, 0]
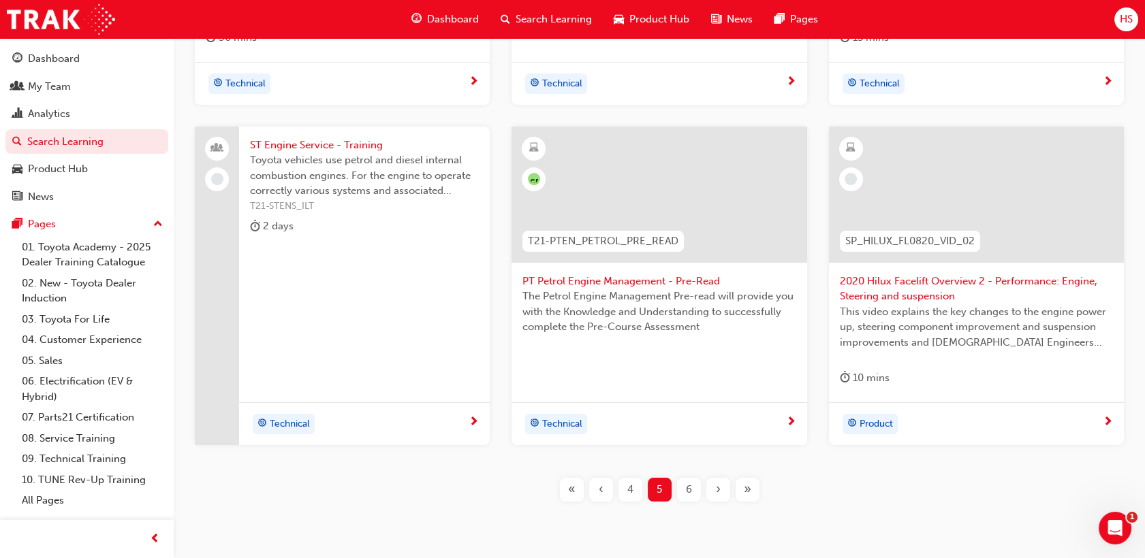
click at [682, 481] on div "6" at bounding box center [689, 490] width 24 height 24
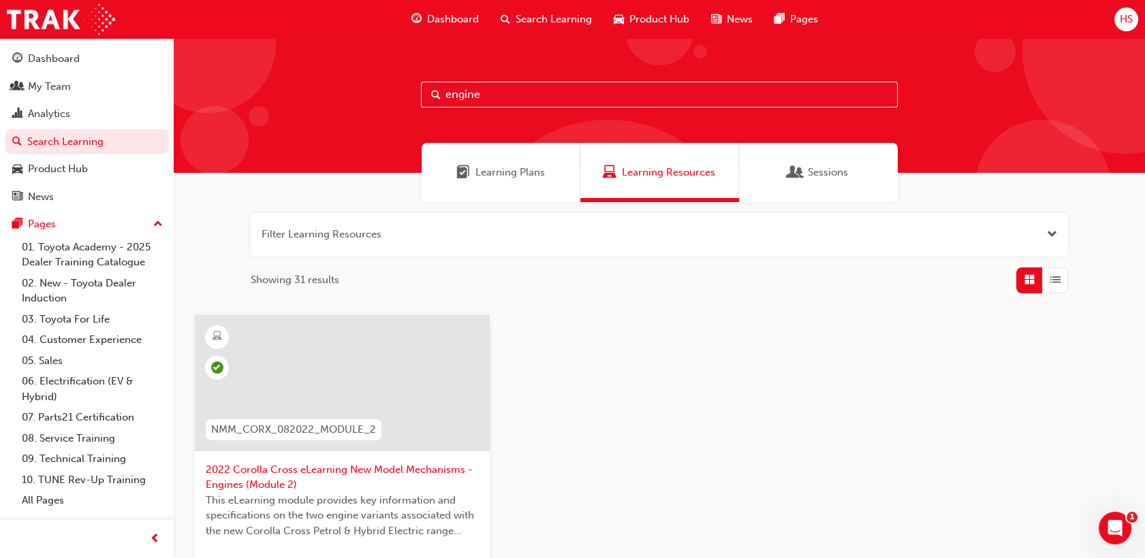
drag, startPoint x: 479, startPoint y: 90, endPoint x: 323, endPoint y: 80, distance: 156.3
click at [323, 80] on div "engine" at bounding box center [659, 105] width 971 height 135
type input "diesel"
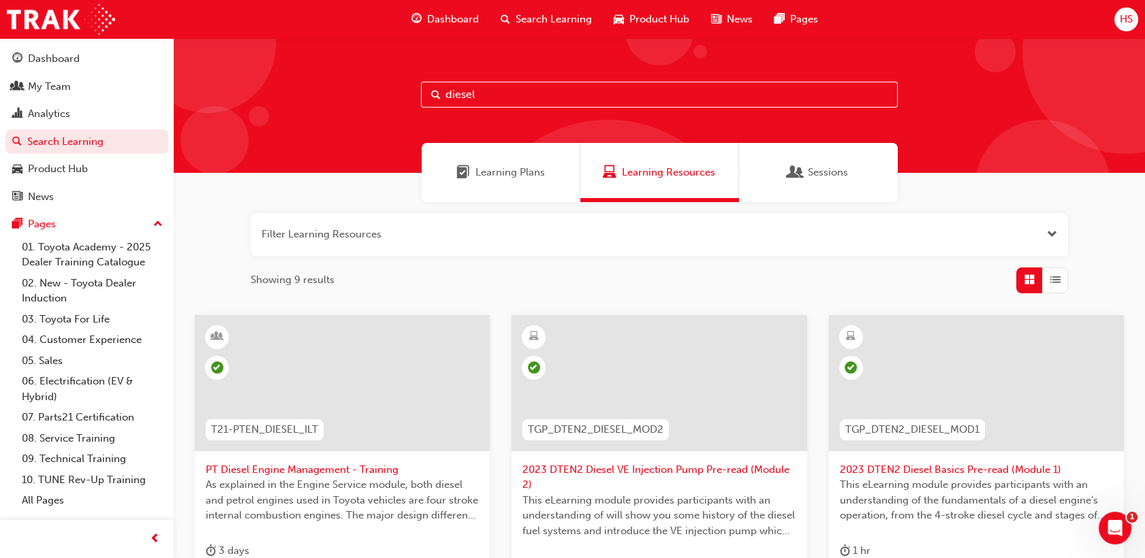
click at [539, 181] on div "Learning Plans" at bounding box center [500, 172] width 159 height 59
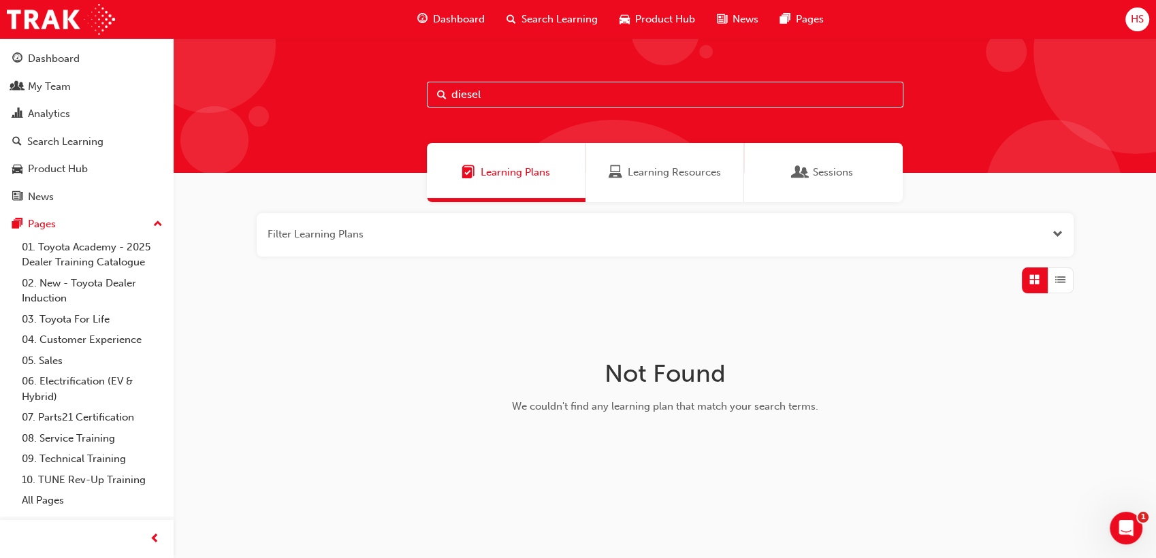
click at [810, 176] on div "Sessions" at bounding box center [823, 173] width 59 height 16
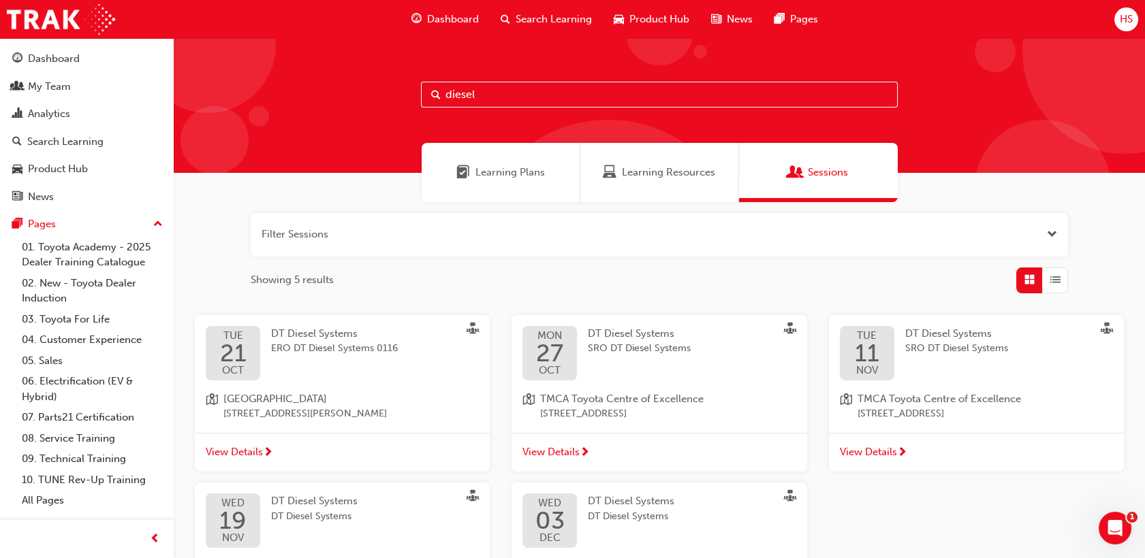
scroll to position [76, 0]
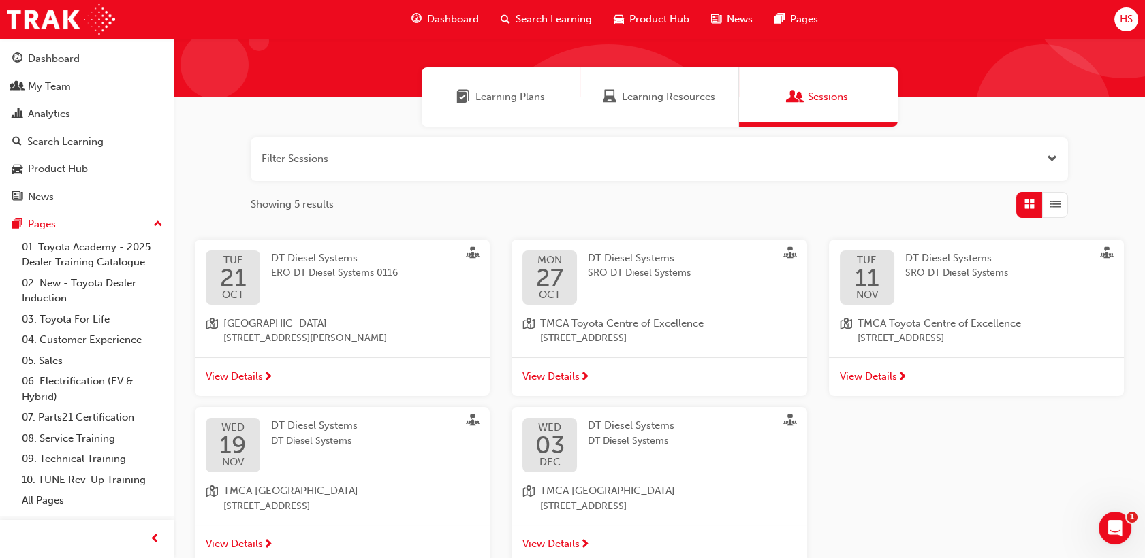
click at [628, 254] on span "DT Diesel Systems" at bounding box center [631, 258] width 86 height 12
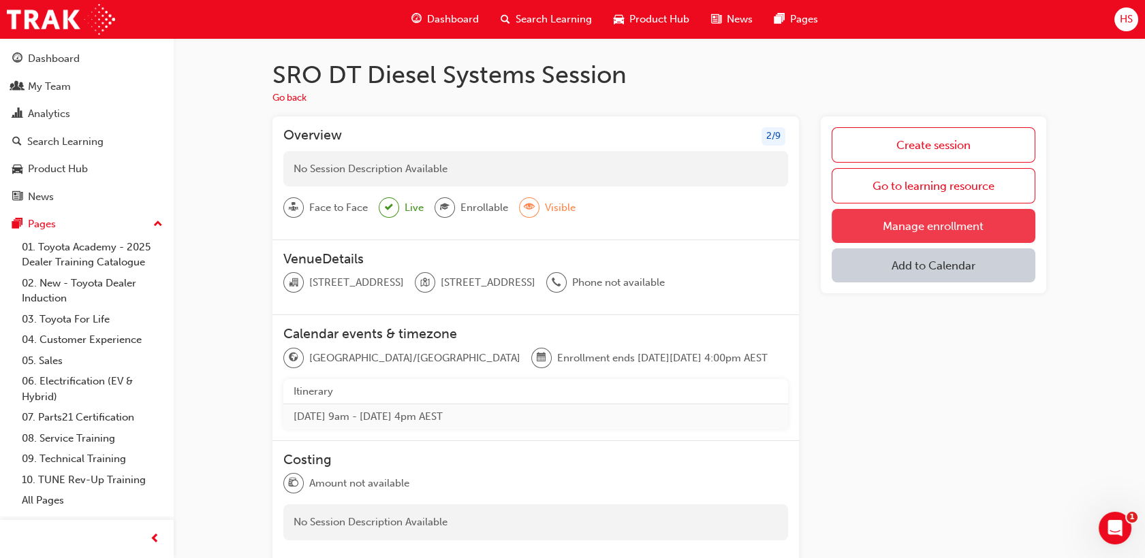
click at [941, 229] on link "Manage enrollment" at bounding box center [933, 226] width 204 height 34
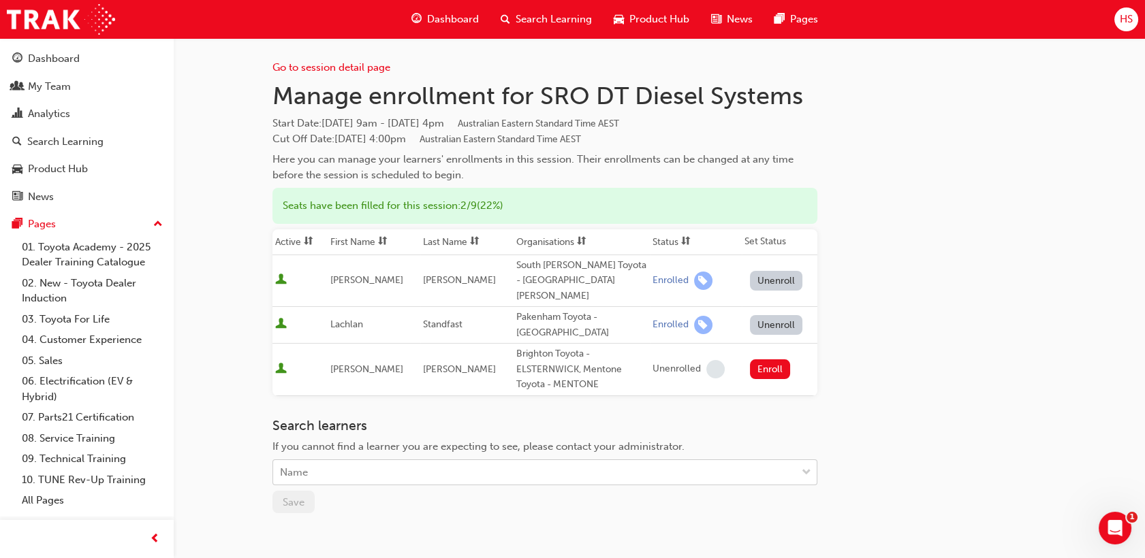
click at [372, 458] on body "Your version of Internet Explorer is outdated and not supported. Please upgrade…" at bounding box center [572, 279] width 1145 height 558
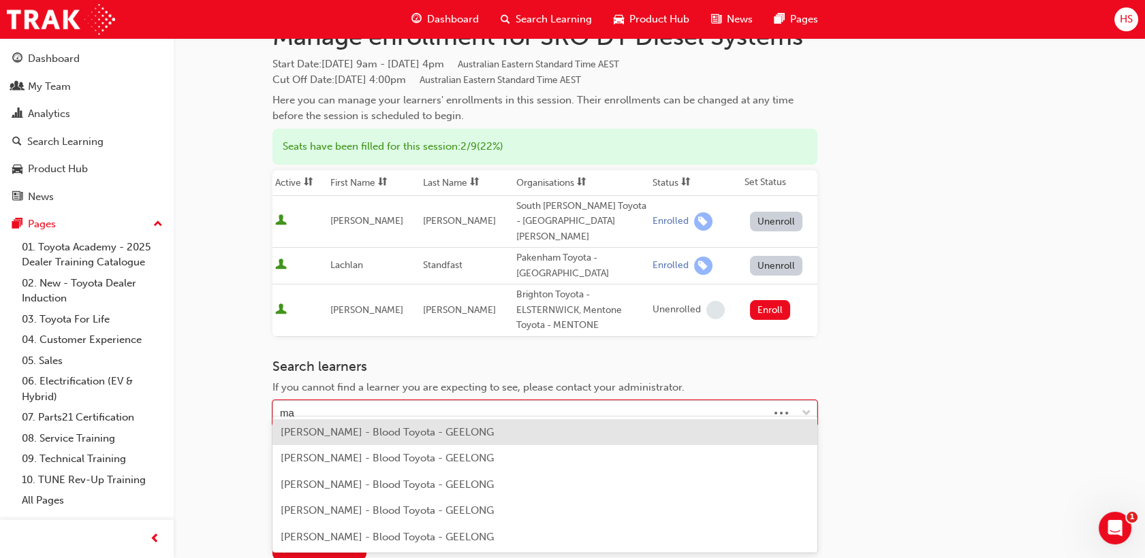
type input "mat"
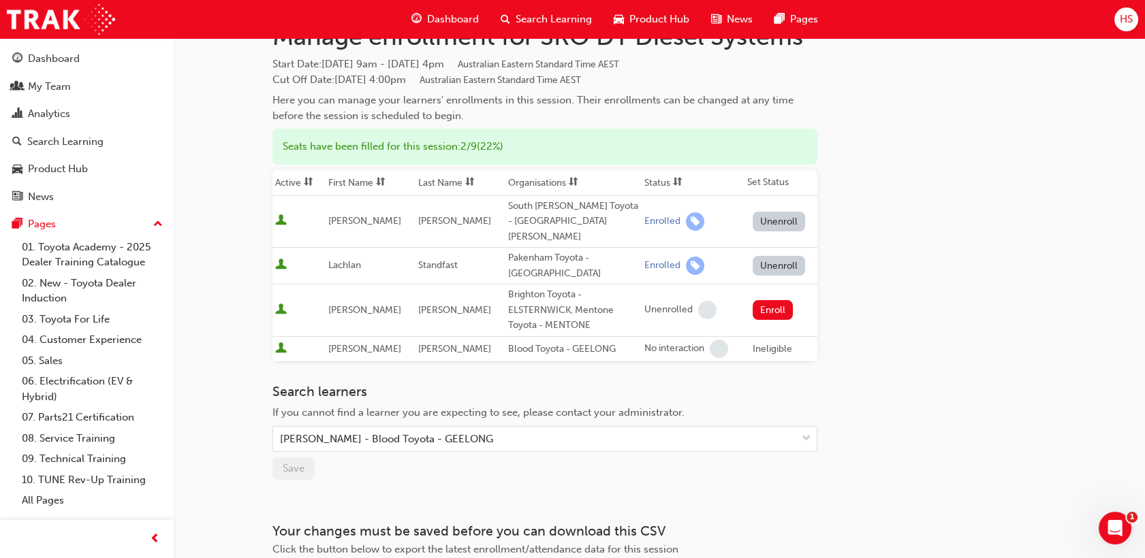
click at [767, 342] on div "Ineligible" at bounding box center [771, 350] width 39 height 16
click at [921, 343] on div "Go to session detail page Manage enrollment for SRO DT Diesel Systems Start Dat…" at bounding box center [658, 282] width 773 height 607
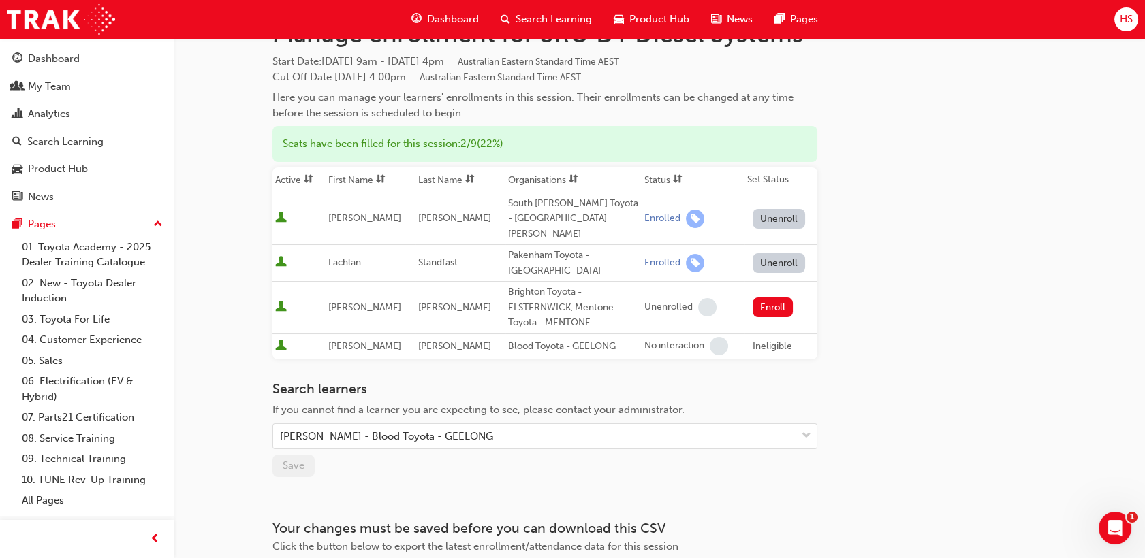
scroll to position [0, 0]
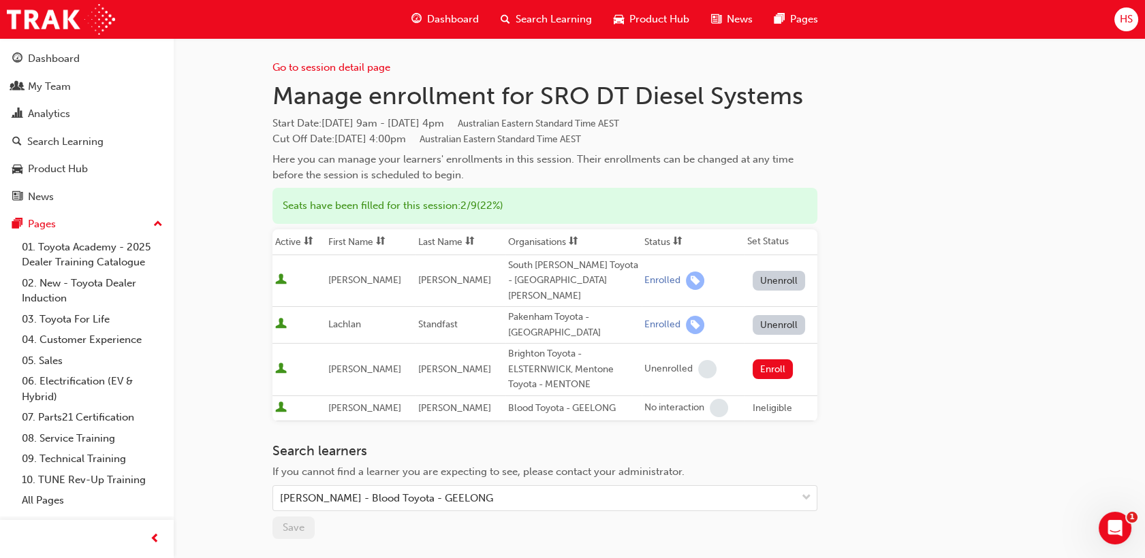
click at [554, 24] on span "Search Learning" at bounding box center [553, 20] width 76 height 16
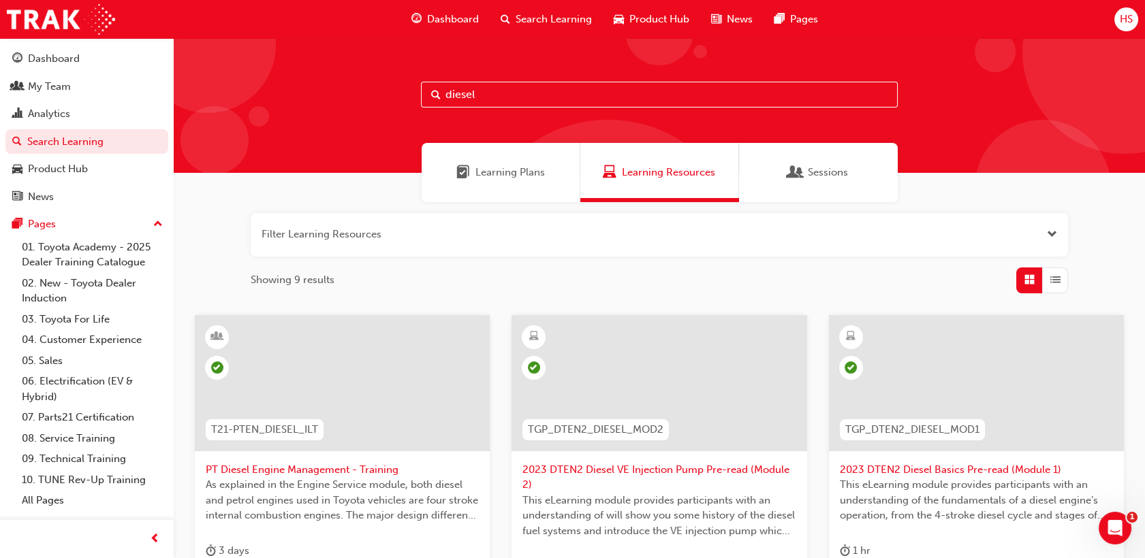
drag, startPoint x: 502, startPoint y: 89, endPoint x: 356, endPoint y: 79, distance: 146.7
click at [357, 80] on div "diesel" at bounding box center [659, 105] width 971 height 135
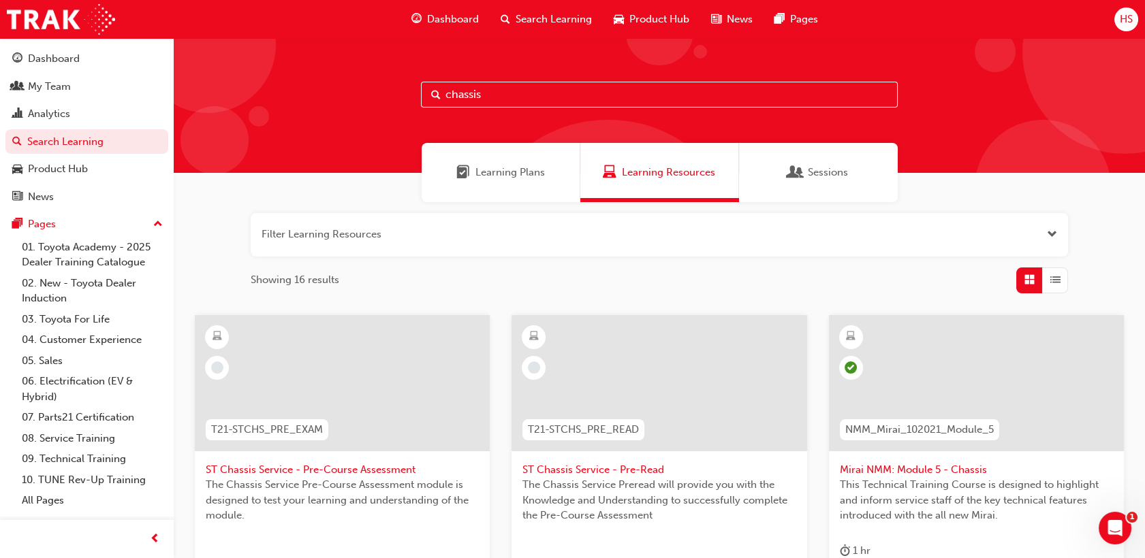
click at [539, 178] on span "Learning Plans" at bounding box center [509, 173] width 69 height 16
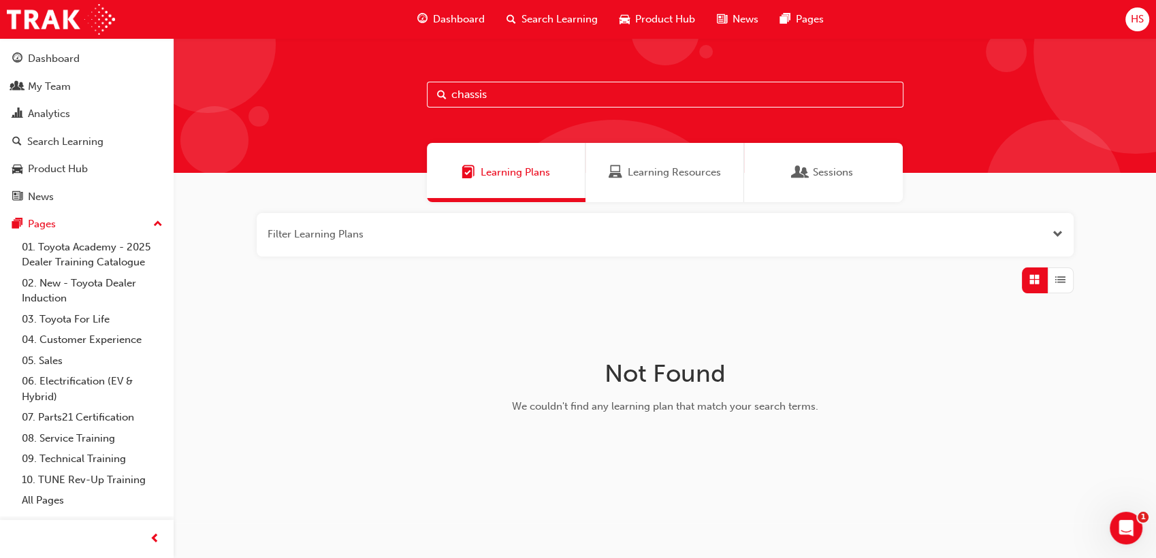
click at [805, 176] on span "Sessions" at bounding box center [801, 173] width 14 height 16
click at [703, 170] on span "Learning Resources" at bounding box center [674, 173] width 93 height 16
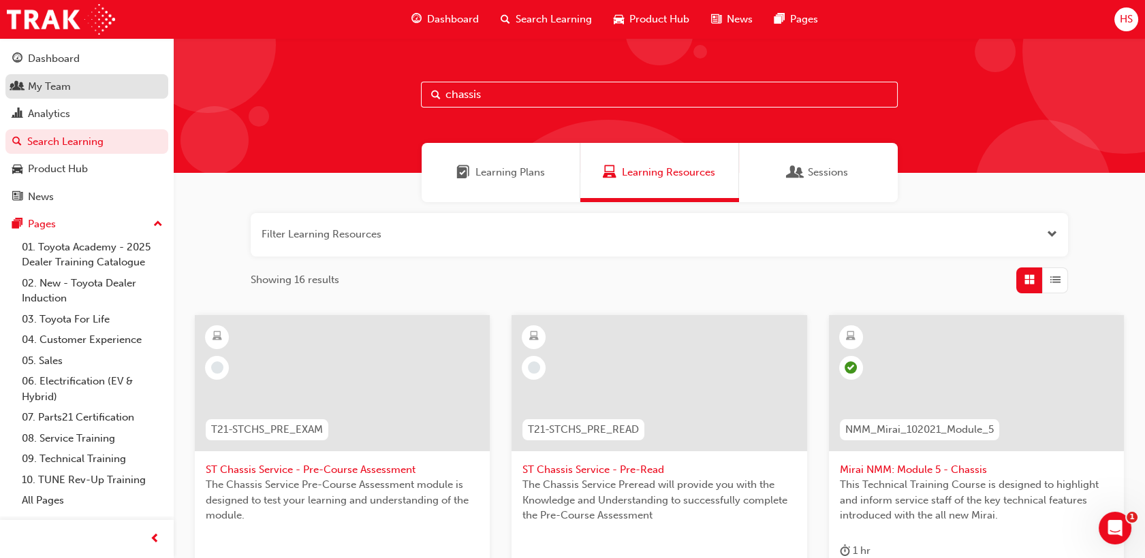
drag, startPoint x: 533, startPoint y: 94, endPoint x: 95, endPoint y: 99, distance: 438.5
click at [131, 101] on div "Dashboard My Team Analytics Search Learning Product Hub News Pages Pages 01. To…" at bounding box center [572, 563] width 1145 height 1126
type input "dtch1"
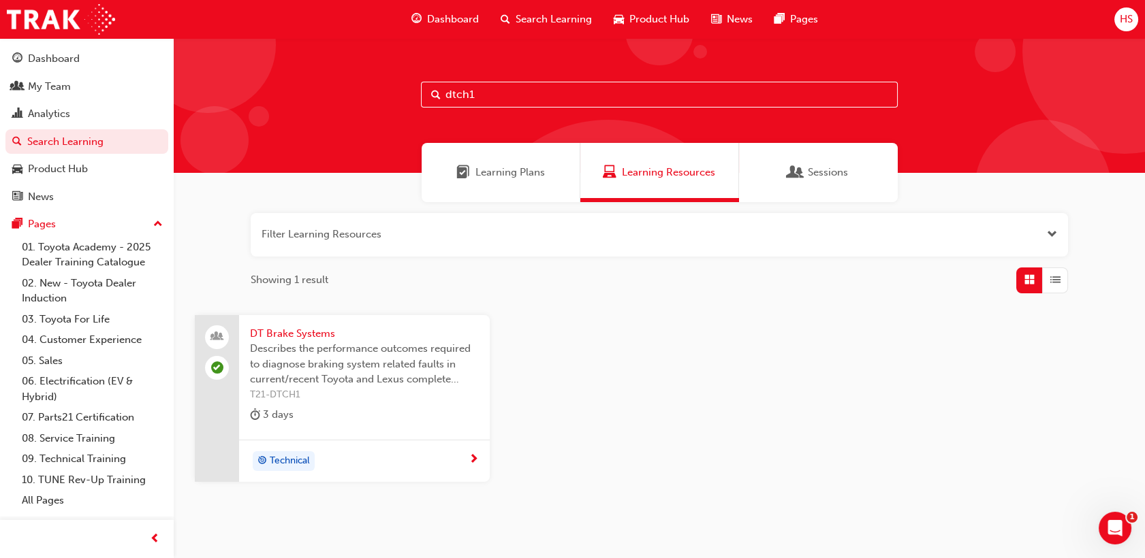
click at [314, 336] on span "DT Brake Systems" at bounding box center [364, 334] width 229 height 16
